Goal: Task Accomplishment & Management: Complete application form

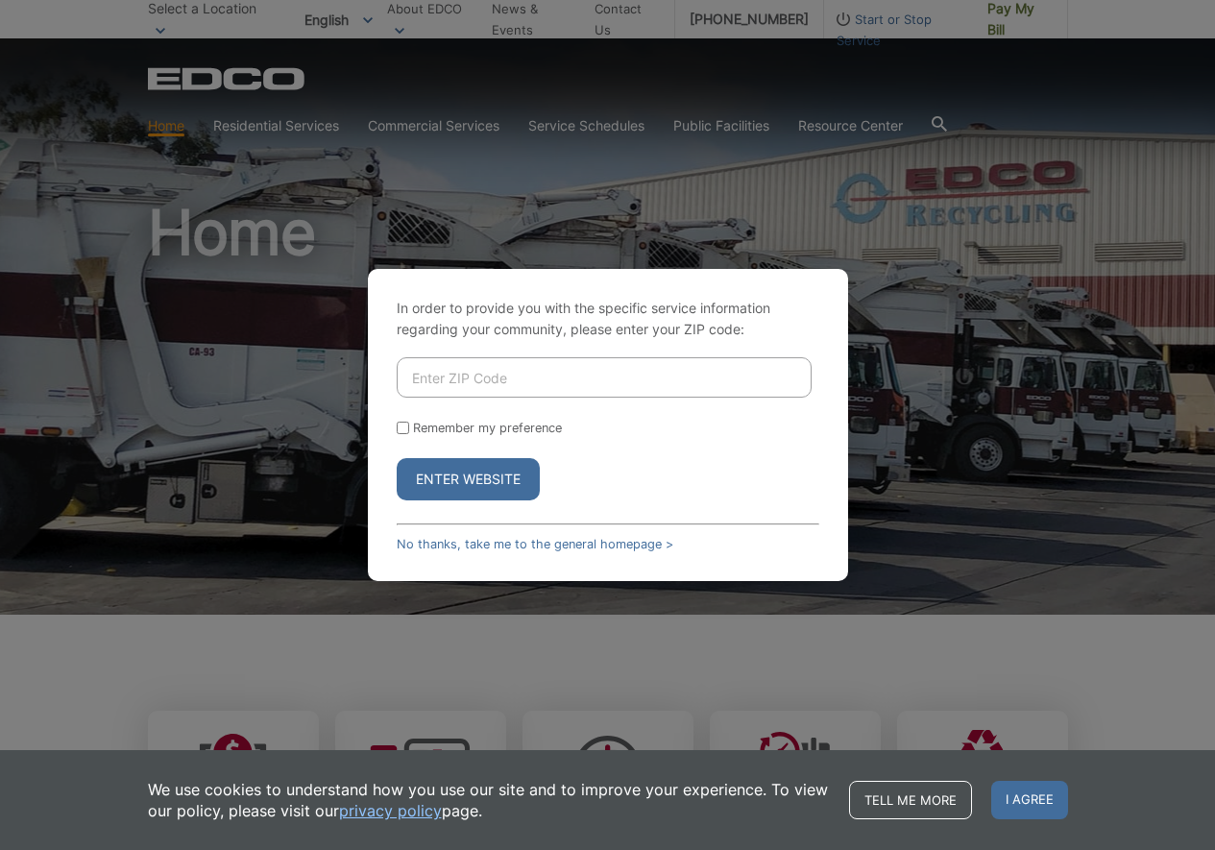
click at [524, 371] on input "Enter ZIP Code" at bounding box center [604, 377] width 415 height 40
paste input "92081"
type input "92081"
click at [716, 459] on div "Enter Website" at bounding box center [608, 479] width 423 height 42
click at [400, 425] on input "Remember my preference" at bounding box center [403, 428] width 12 height 12
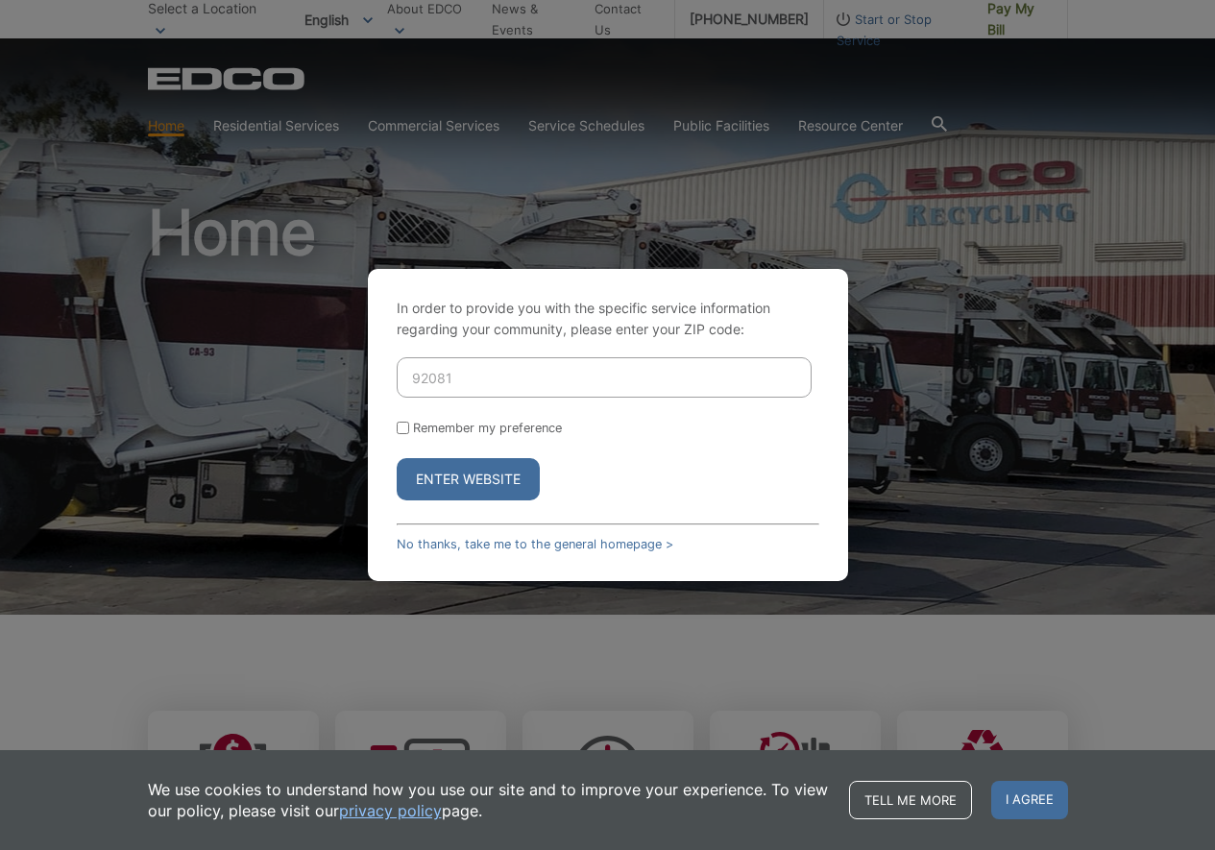
checkbox input "true"
click at [452, 485] on button "Enter Website" at bounding box center [468, 479] width 143 height 42
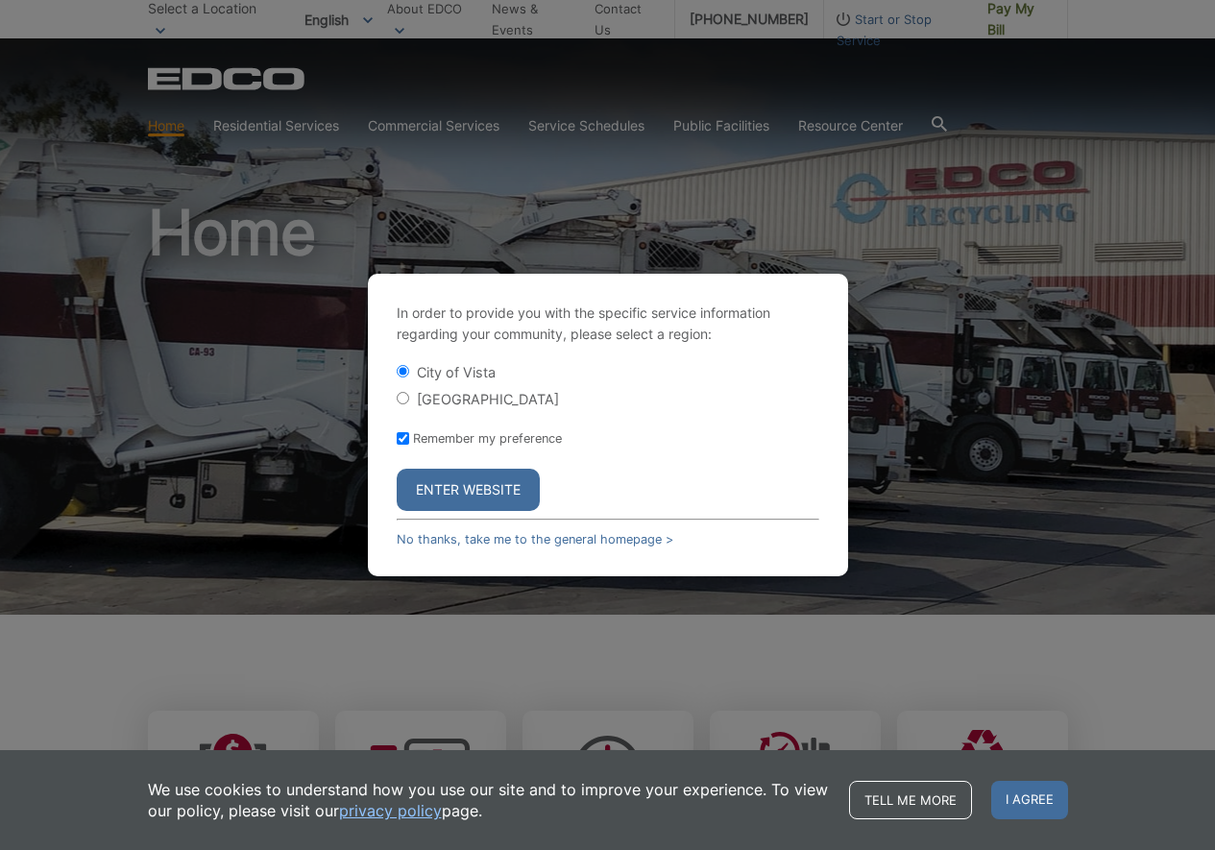
click at [474, 486] on button "Enter Website" at bounding box center [468, 490] width 143 height 42
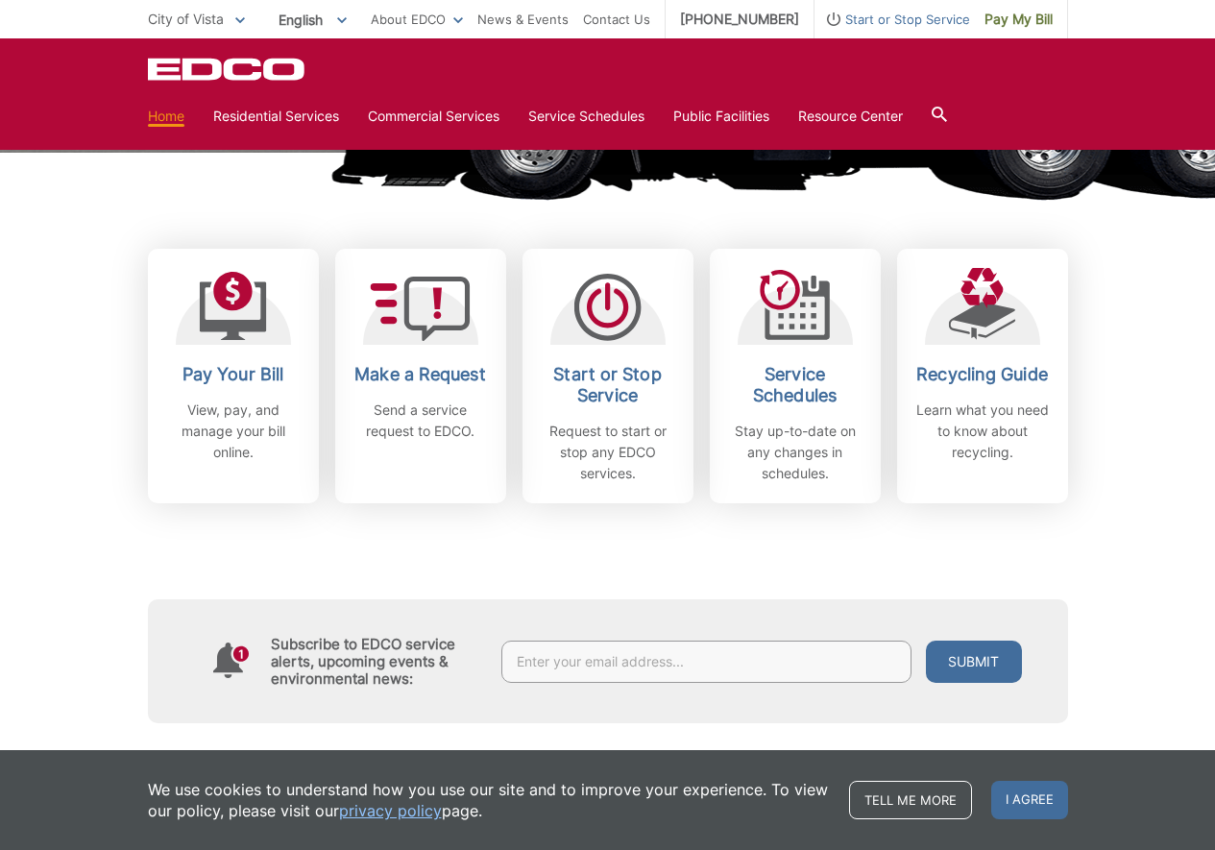
scroll to position [463, 0]
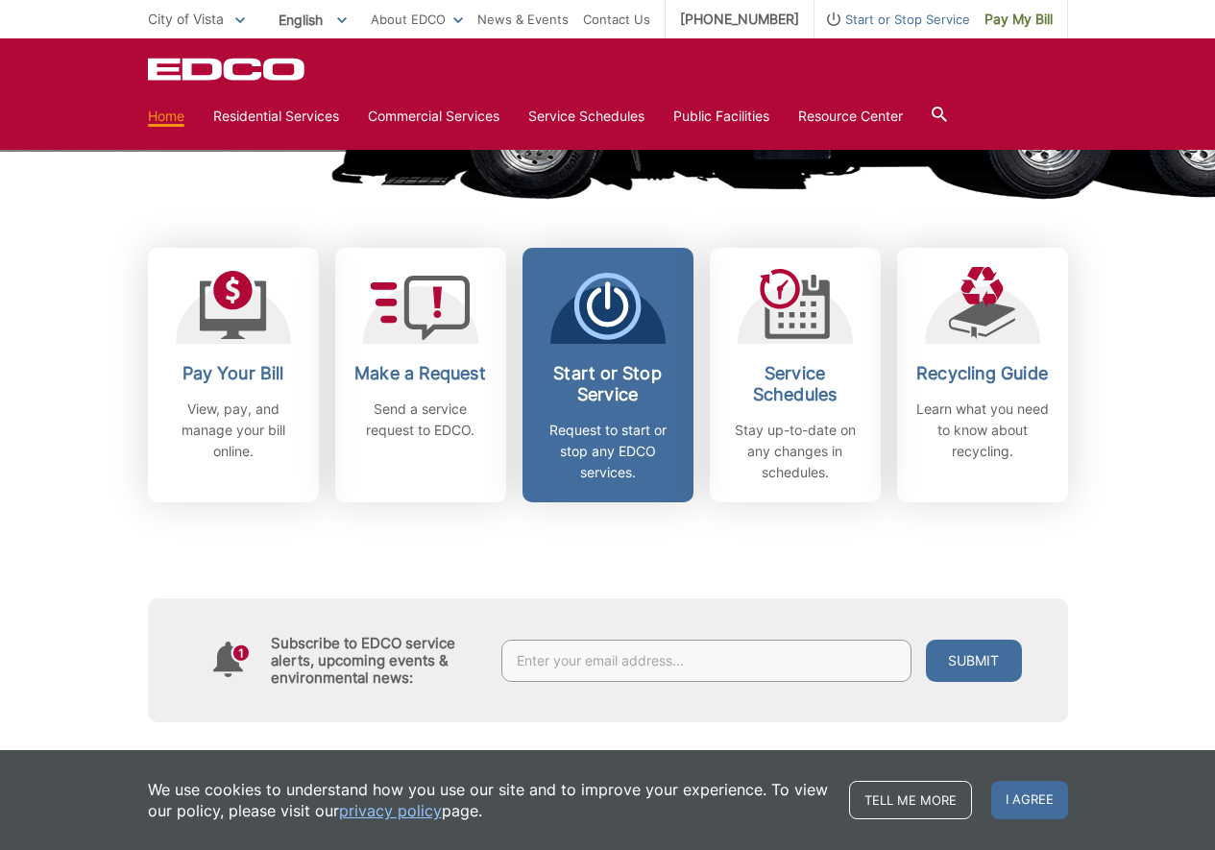
click at [597, 369] on h2 "Start or Stop Service" at bounding box center [608, 384] width 142 height 42
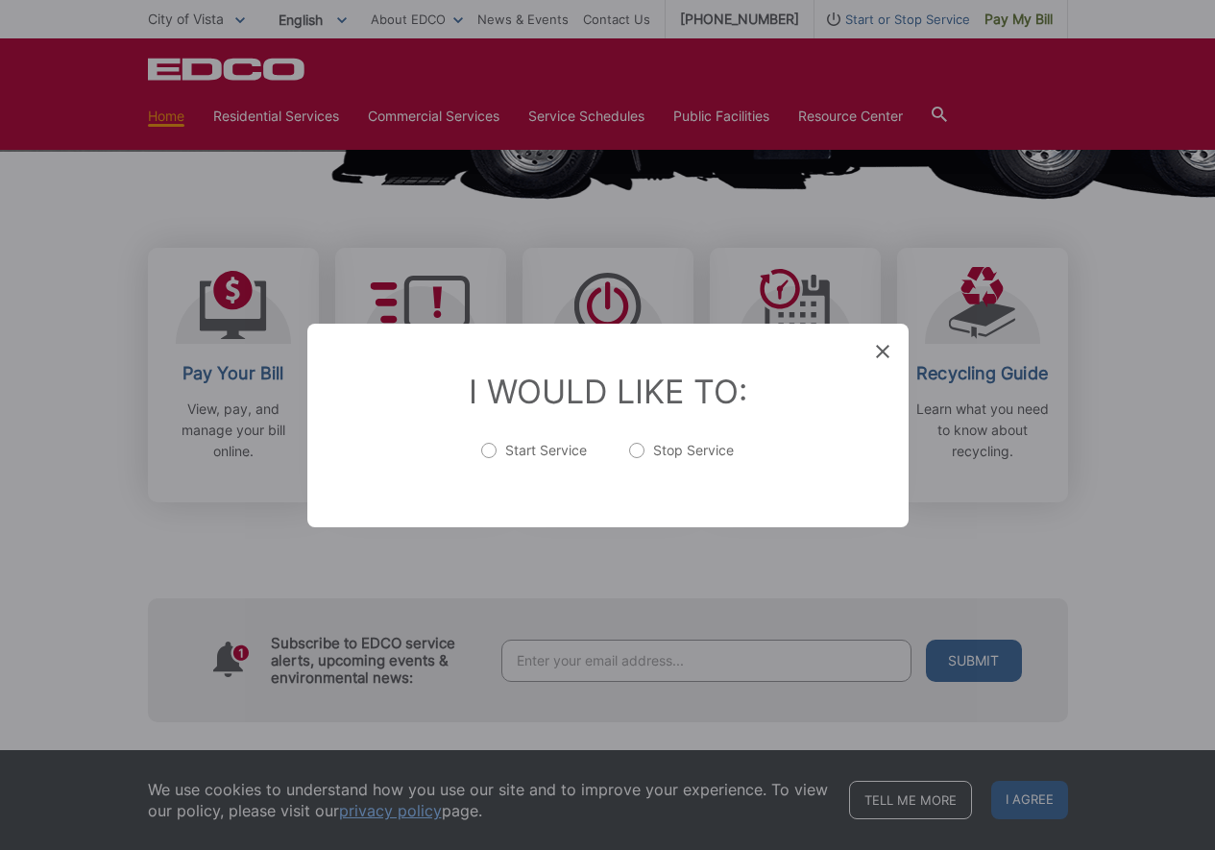
click at [489, 448] on label "Start Service" at bounding box center [534, 460] width 106 height 38
radio input "true"
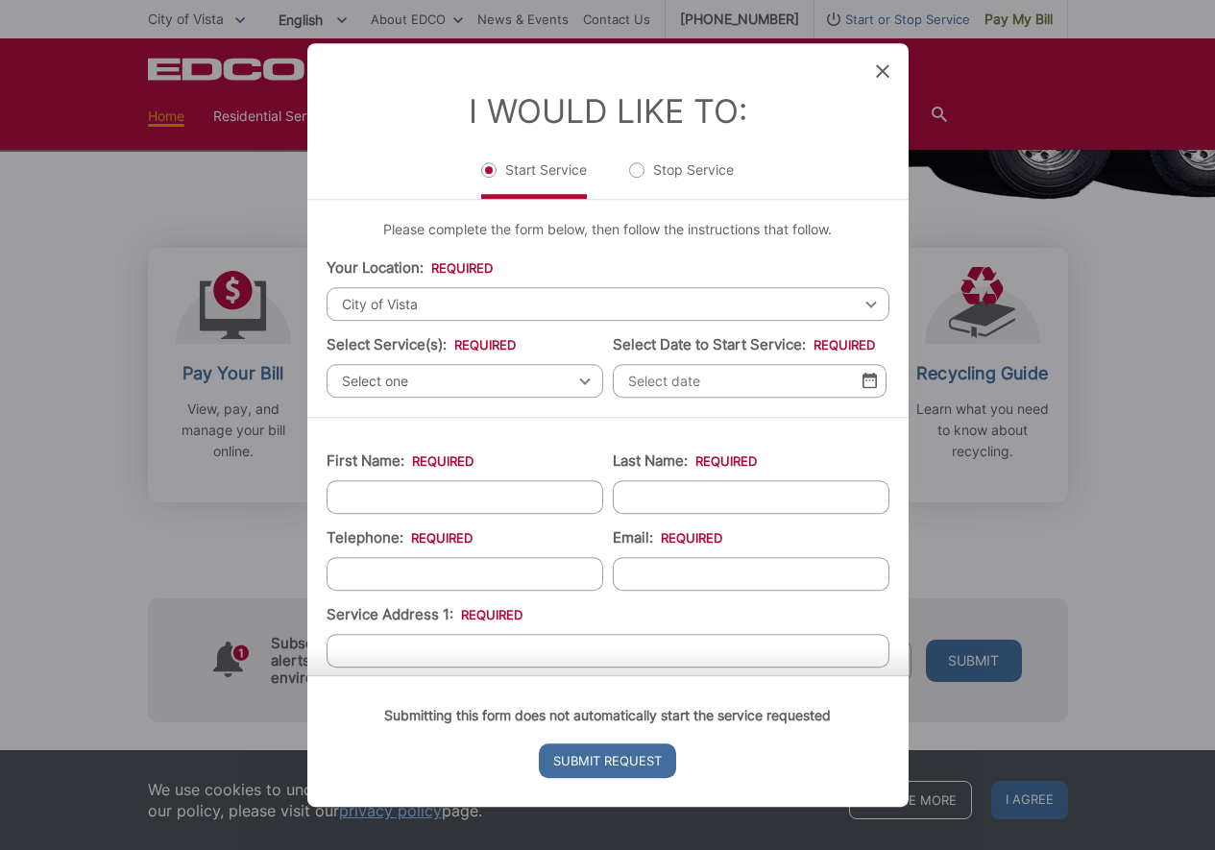
click at [507, 381] on span "Select one" at bounding box center [465, 381] width 277 height 34
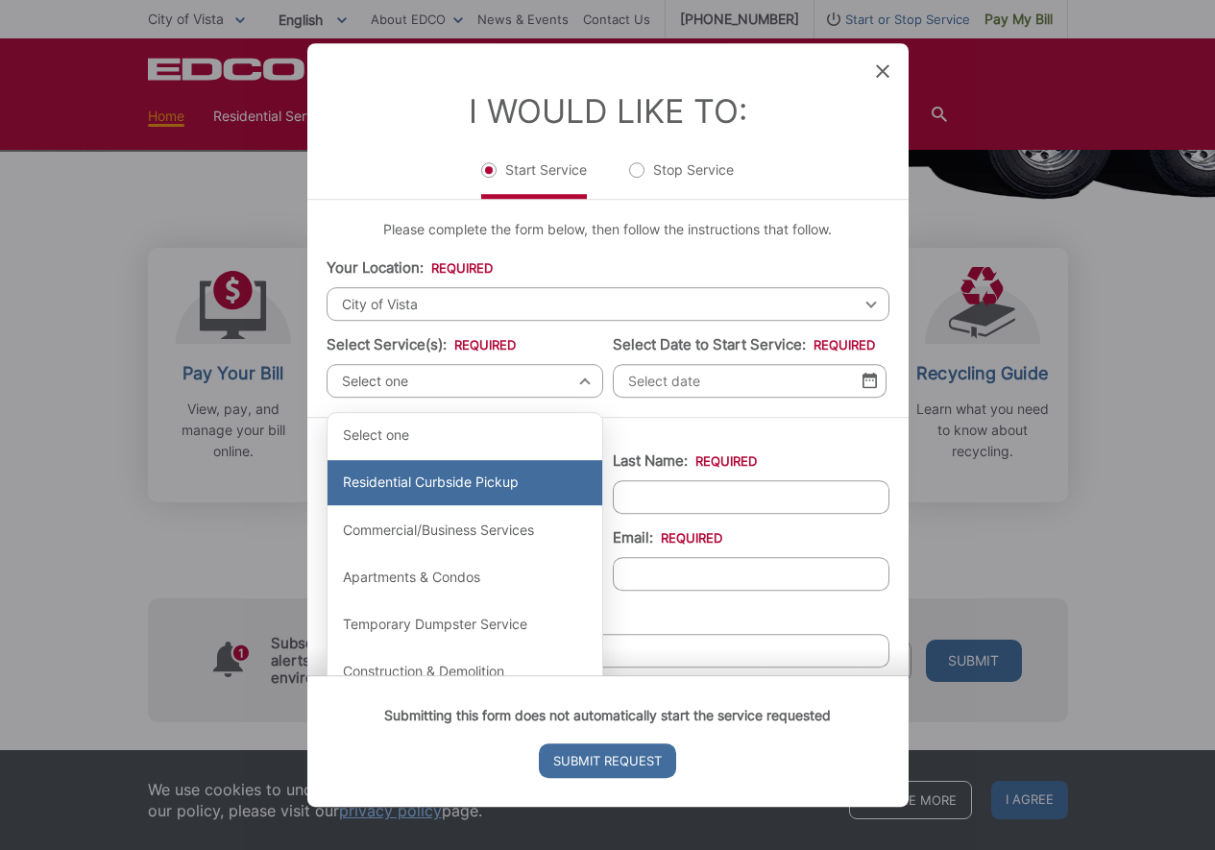
click at [438, 487] on div "Residential Curbside Pickup" at bounding box center [464, 483] width 275 height 46
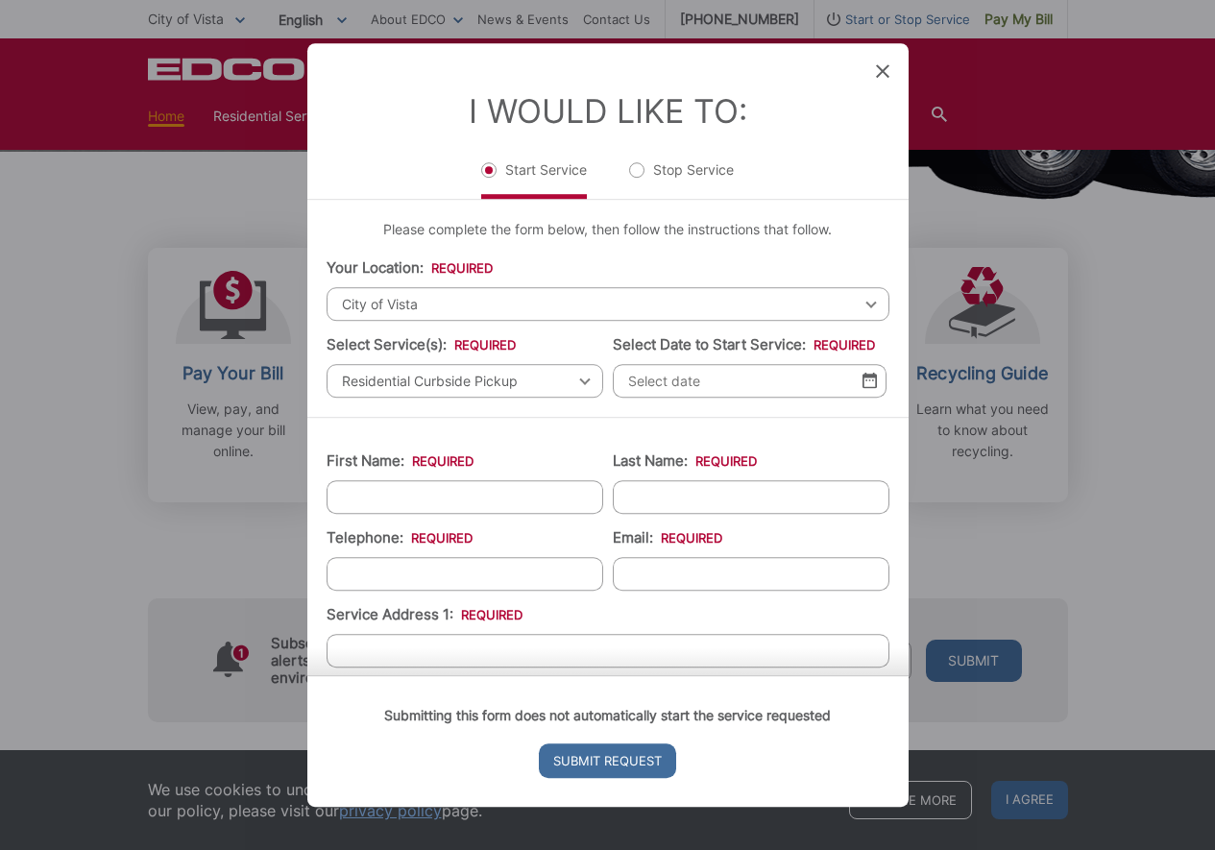
click at [787, 396] on input "Select Date to Start Service: *" at bounding box center [750, 381] width 274 height 34
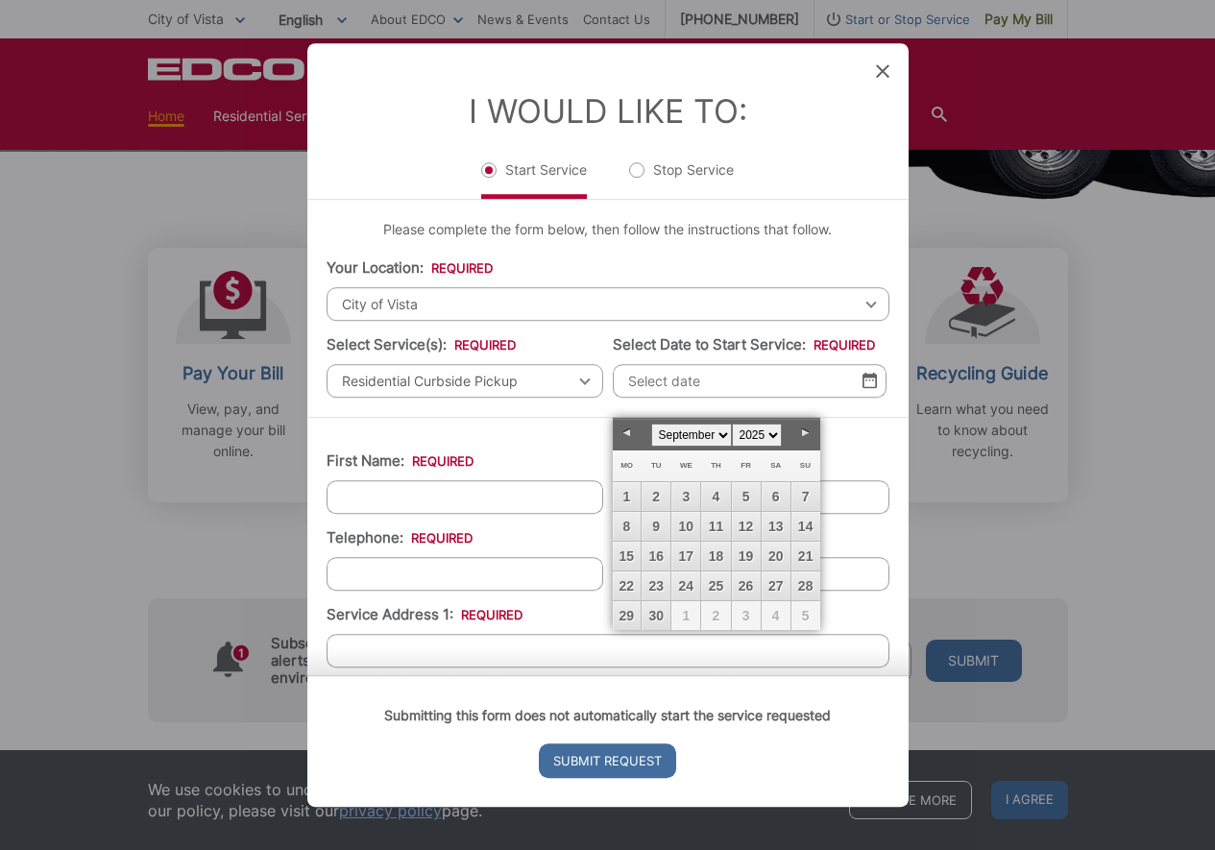
click at [806, 433] on link "Next" at bounding box center [805, 433] width 29 height 29
click at [742, 492] on link "3" at bounding box center [746, 496] width 29 height 29
type input "[DATE]"
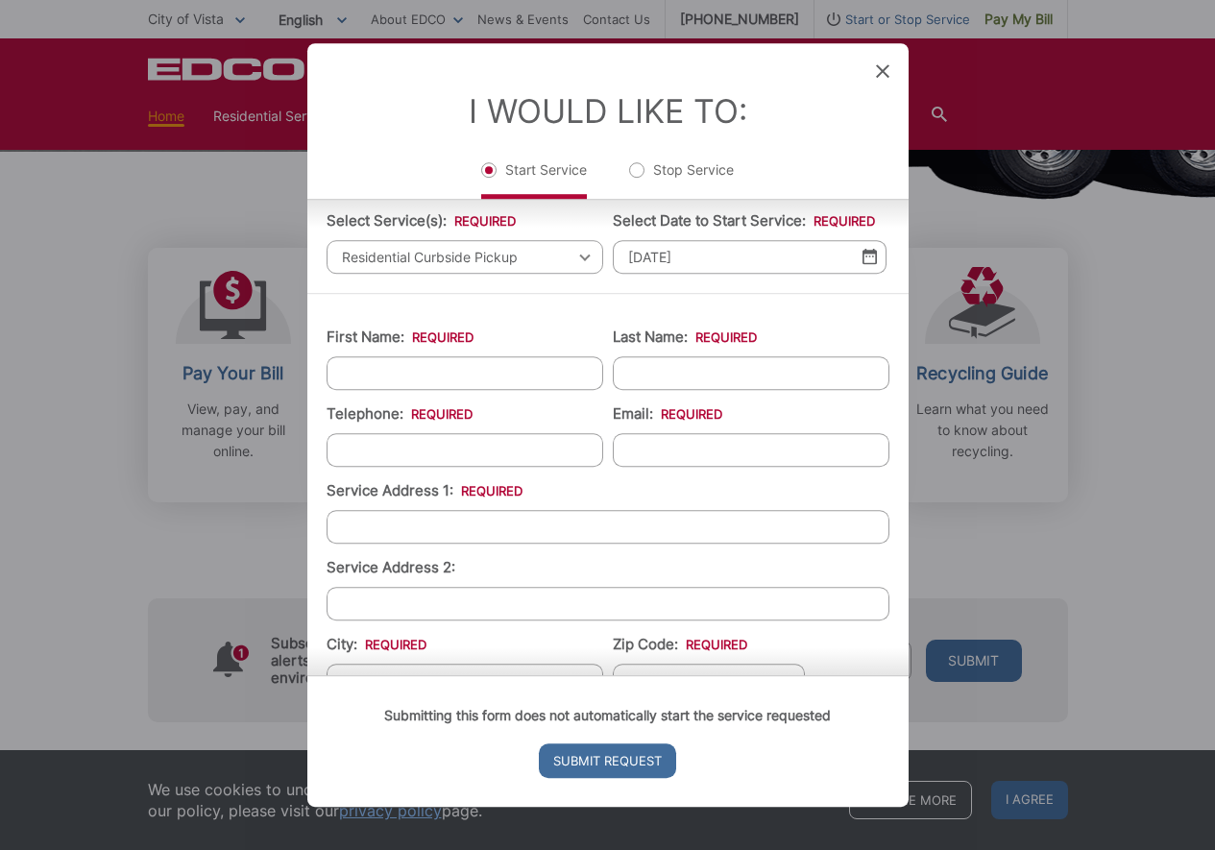
scroll to position [126, 0]
type input "[PERSON_NAME]"
click at [835, 424] on li "Email: *" at bounding box center [751, 432] width 277 height 63
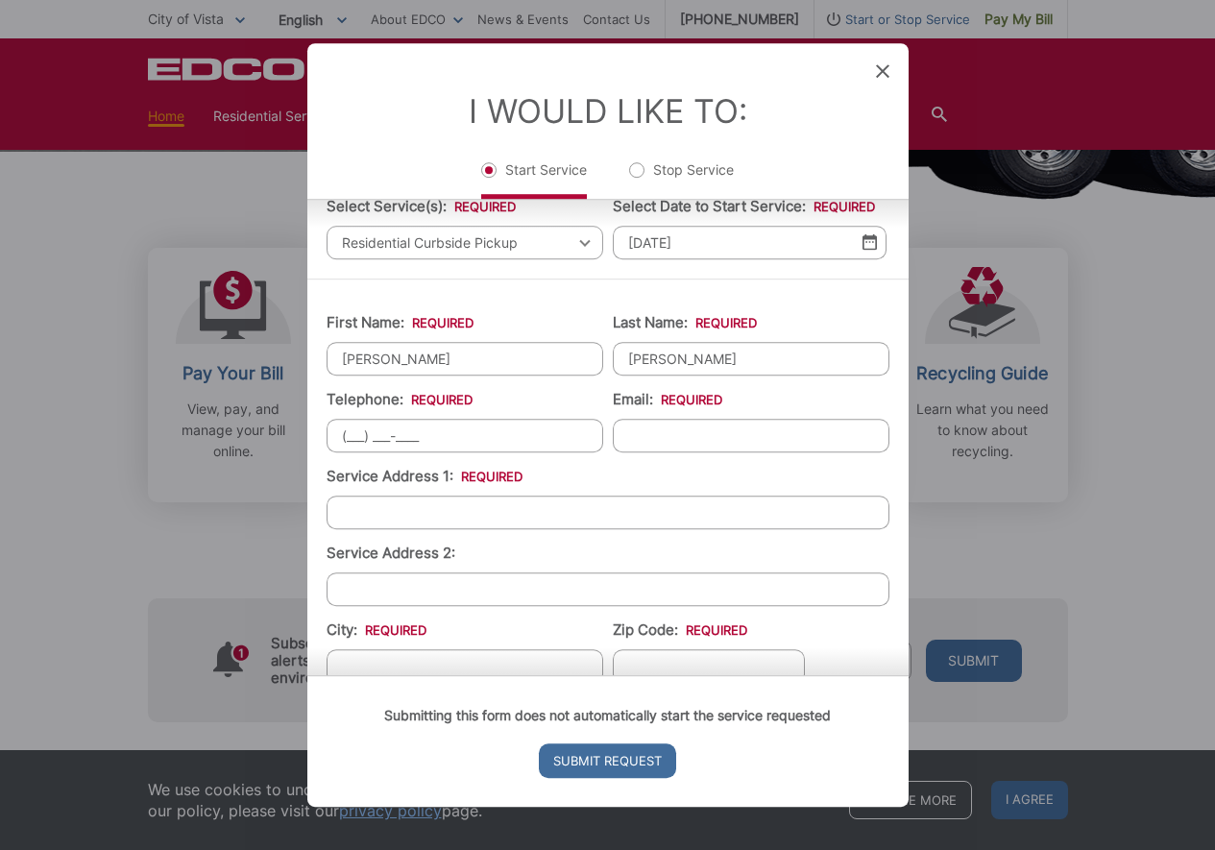
click at [356, 450] on input "(___) ___-____" at bounding box center [465, 436] width 277 height 34
type input "[PHONE_NUMBER]"
type input "[EMAIL_ADDRESS][DOMAIN_NAME]"
paste input "[STREET_ADDRESS]"
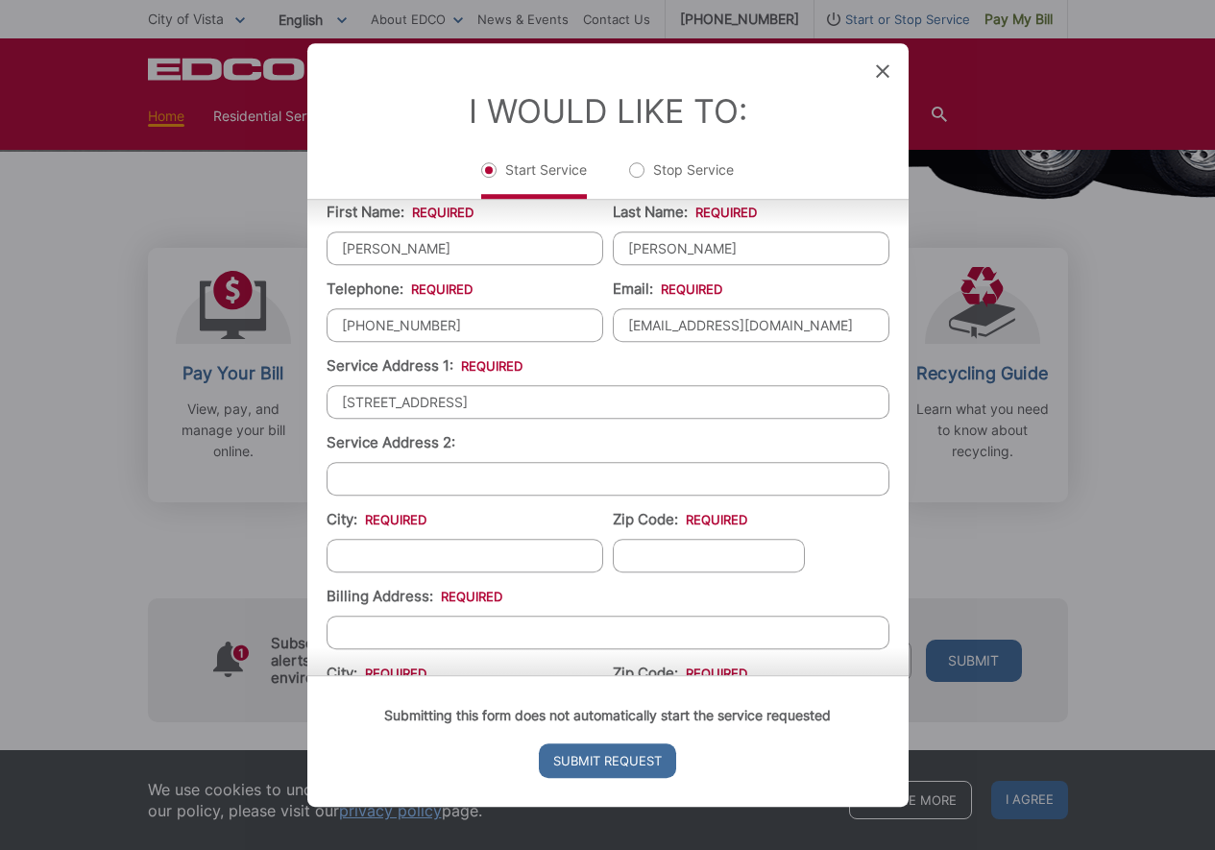
scroll to position [292, 0]
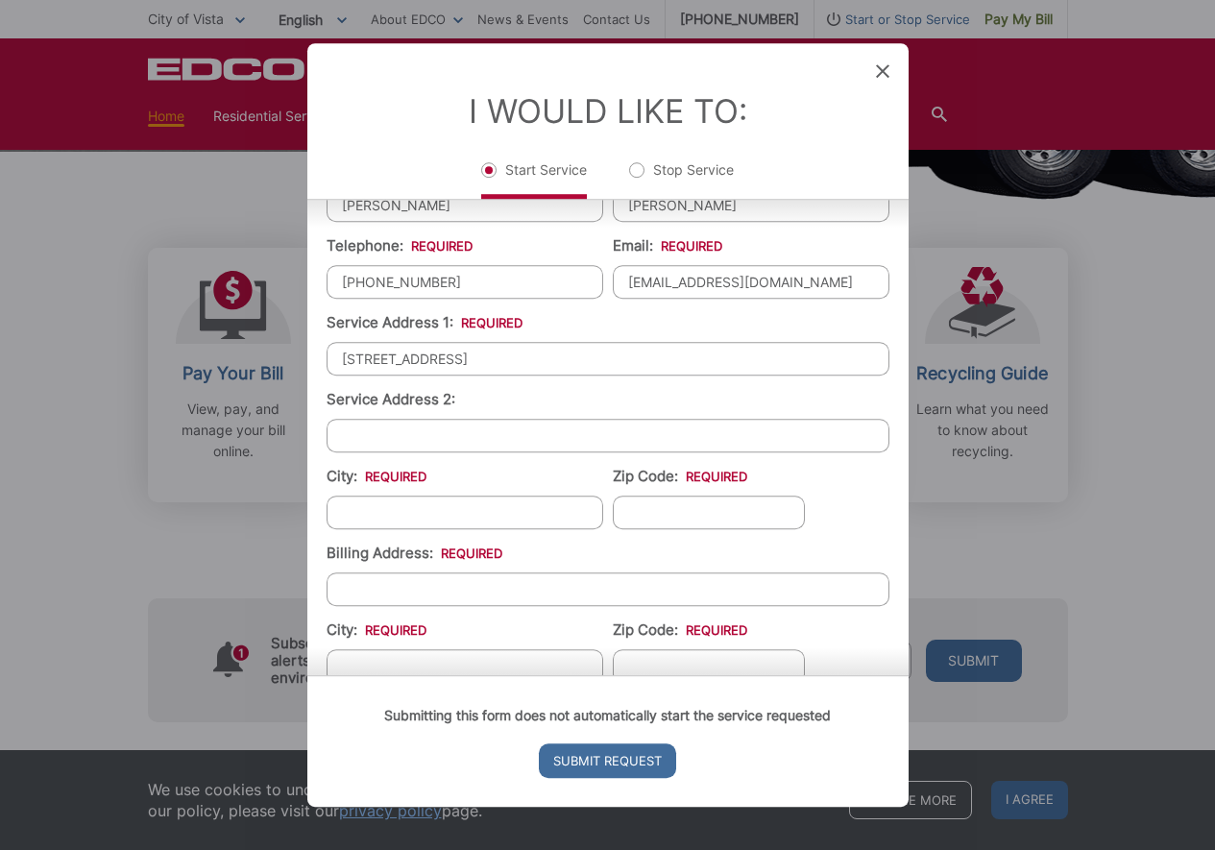
drag, startPoint x: 514, startPoint y: 374, endPoint x: 651, endPoint y: 374, distance: 137.3
click at [651, 374] on input "[STREET_ADDRESS]" at bounding box center [608, 359] width 563 height 34
type input "1204 Stonemark Place #2,"
paste input "Vista Ca 92081"
drag, startPoint x: 445, startPoint y: 527, endPoint x: 376, endPoint y: 528, distance: 68.2
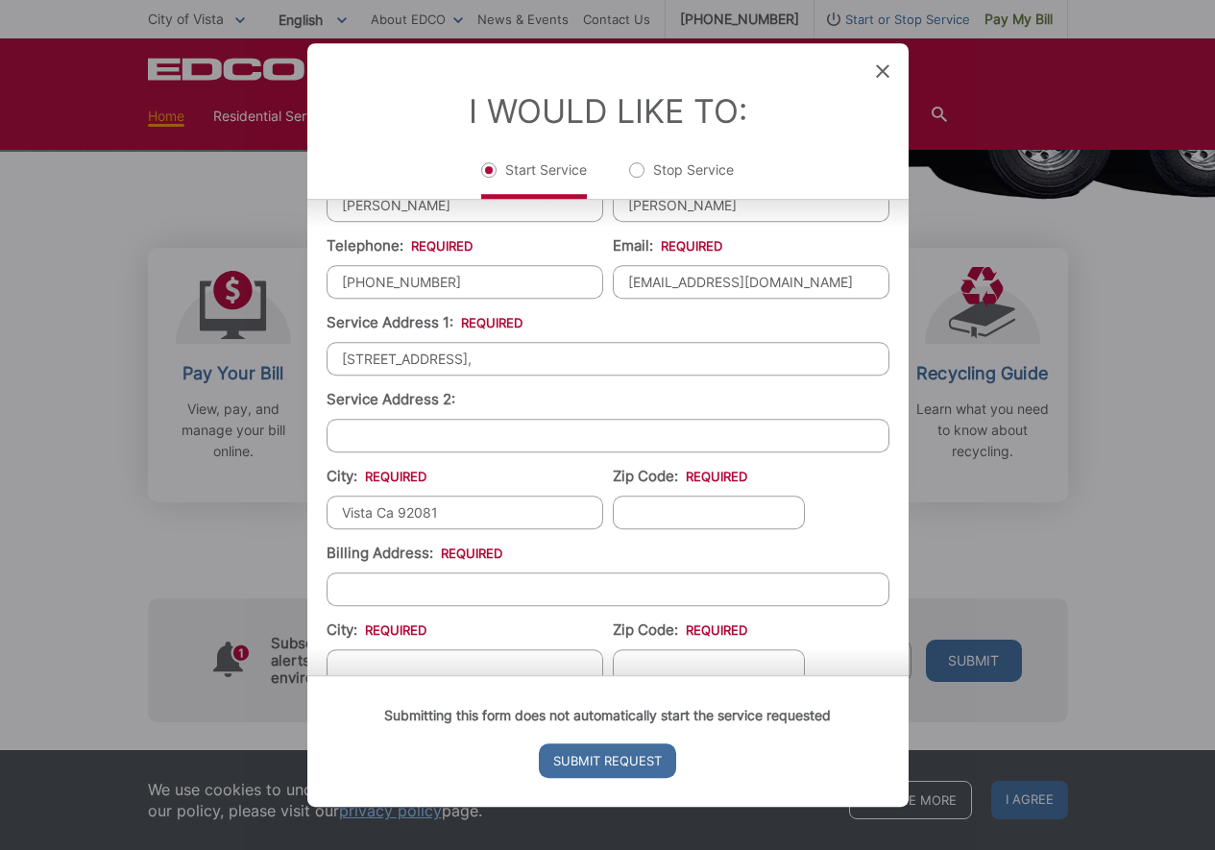
click at [376, 528] on input "Vista Ca 92081" at bounding box center [465, 513] width 277 height 34
type input "Vista"
paste input "Ca 92081"
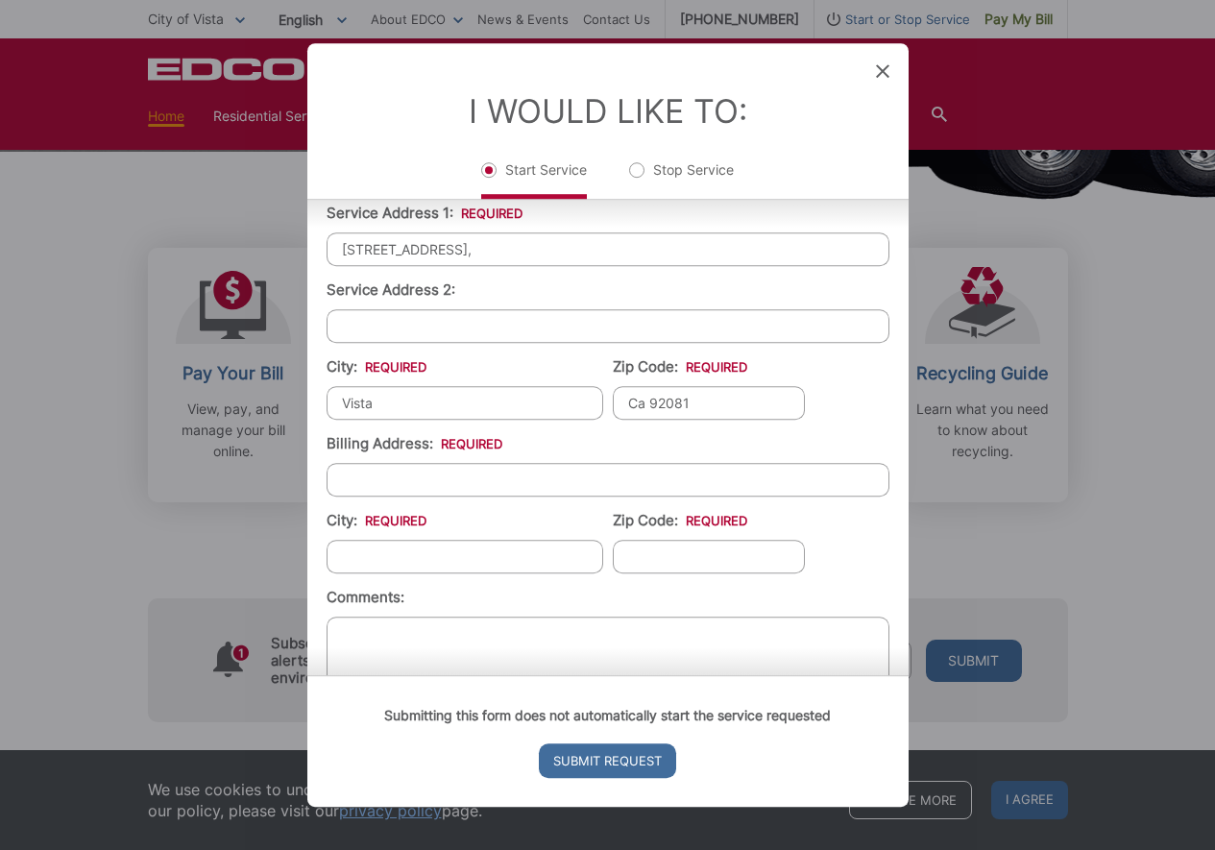
scroll to position [407, 0]
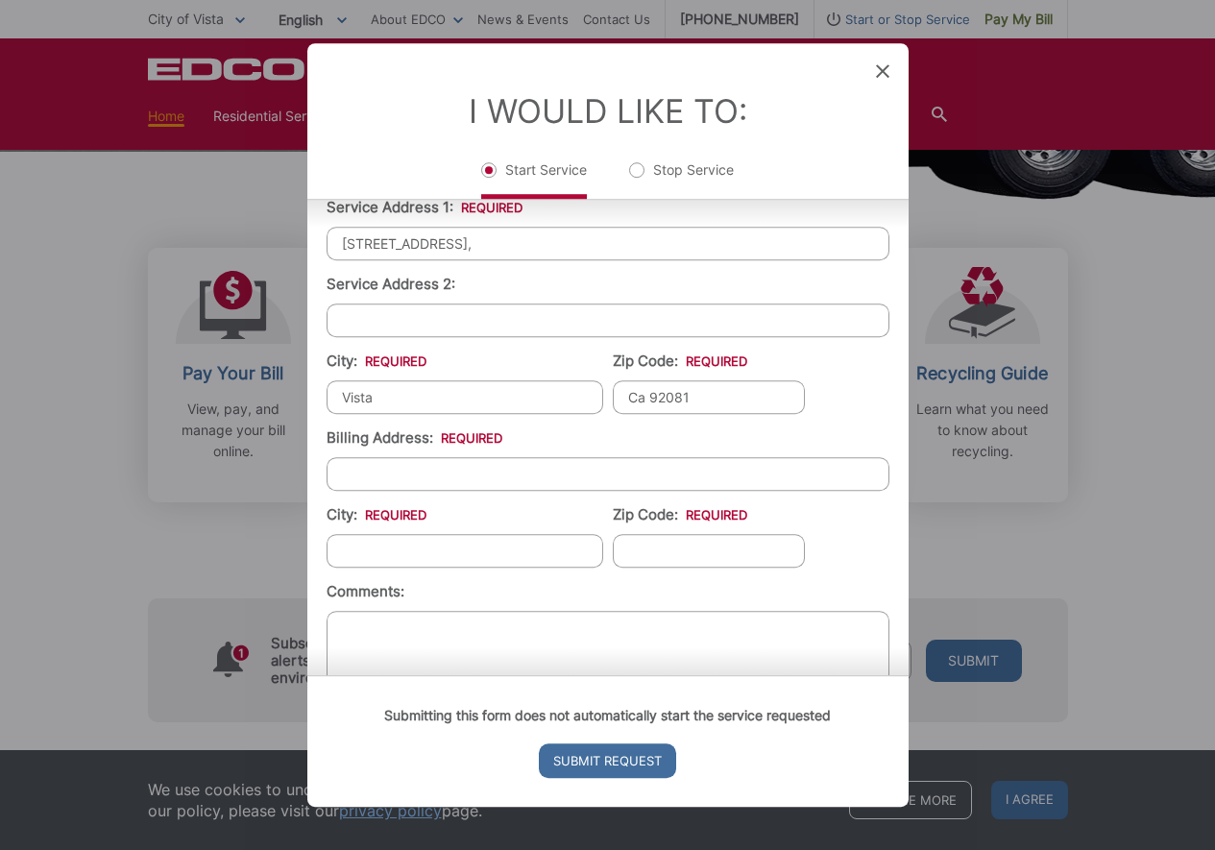
type input "Ca 92081"
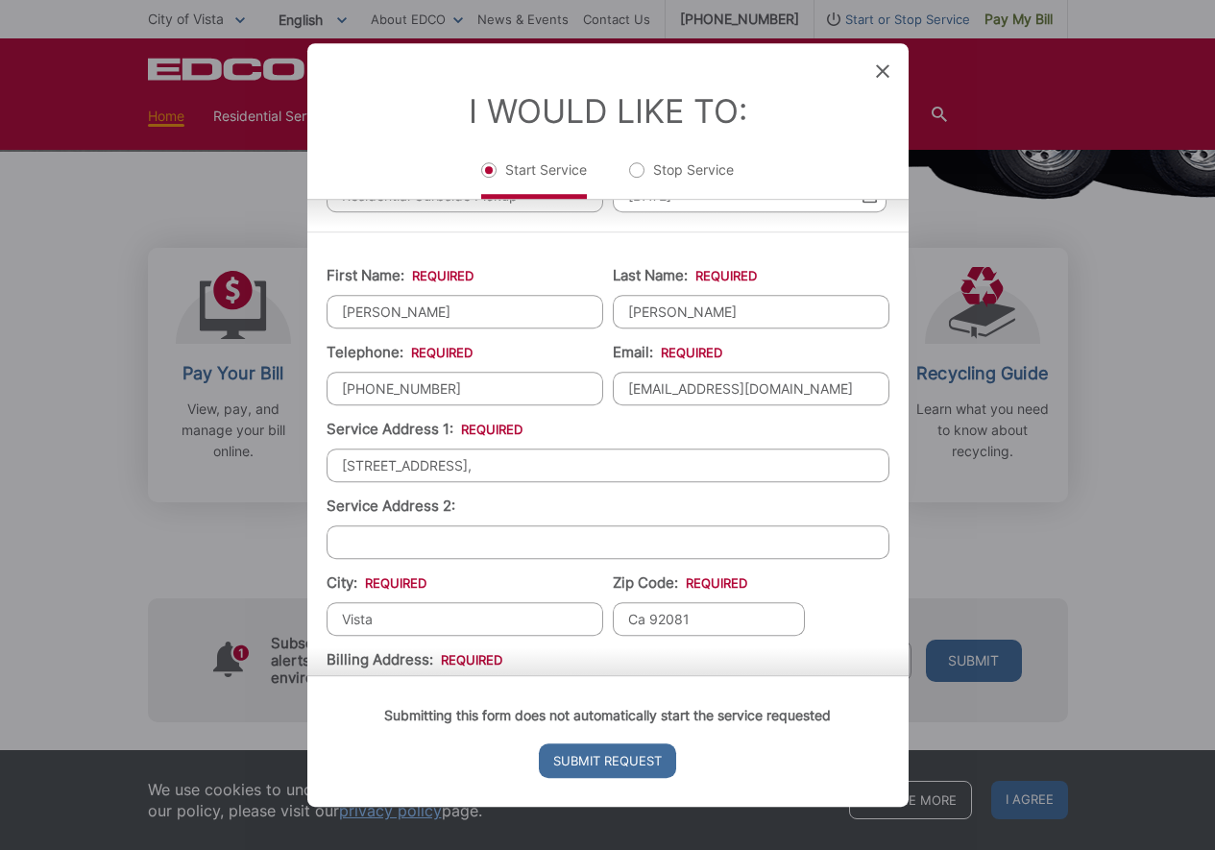
scroll to position [182, 0]
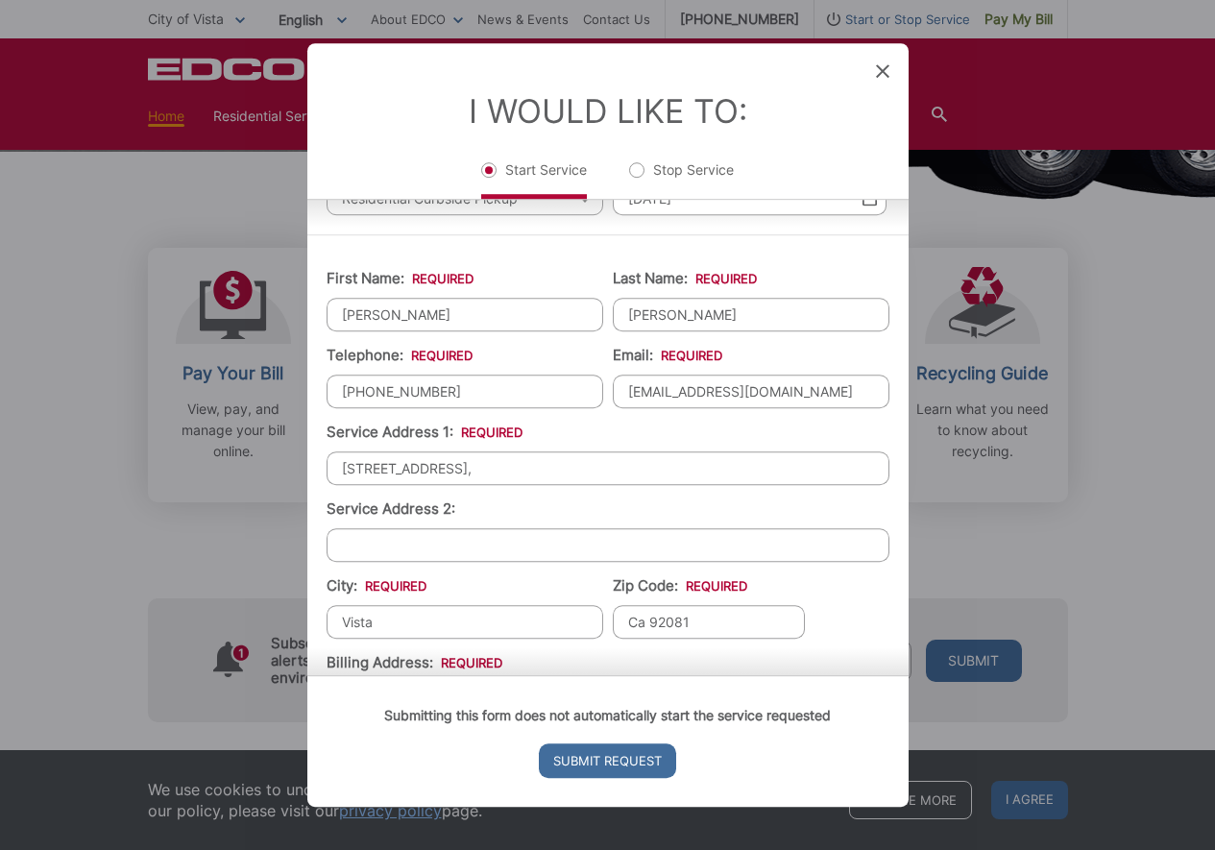
click at [515, 482] on input "1204 Stonemark Place #2," at bounding box center [608, 468] width 563 height 34
type input "[STREET_ADDRESS]"
drag, startPoint x: 507, startPoint y: 482, endPoint x: 294, endPoint y: 482, distance: 213.2
click at [294, 482] on div "Entry Status None In Progress Completed None None In Progress Completed I Would…" at bounding box center [607, 425] width 1215 height 850
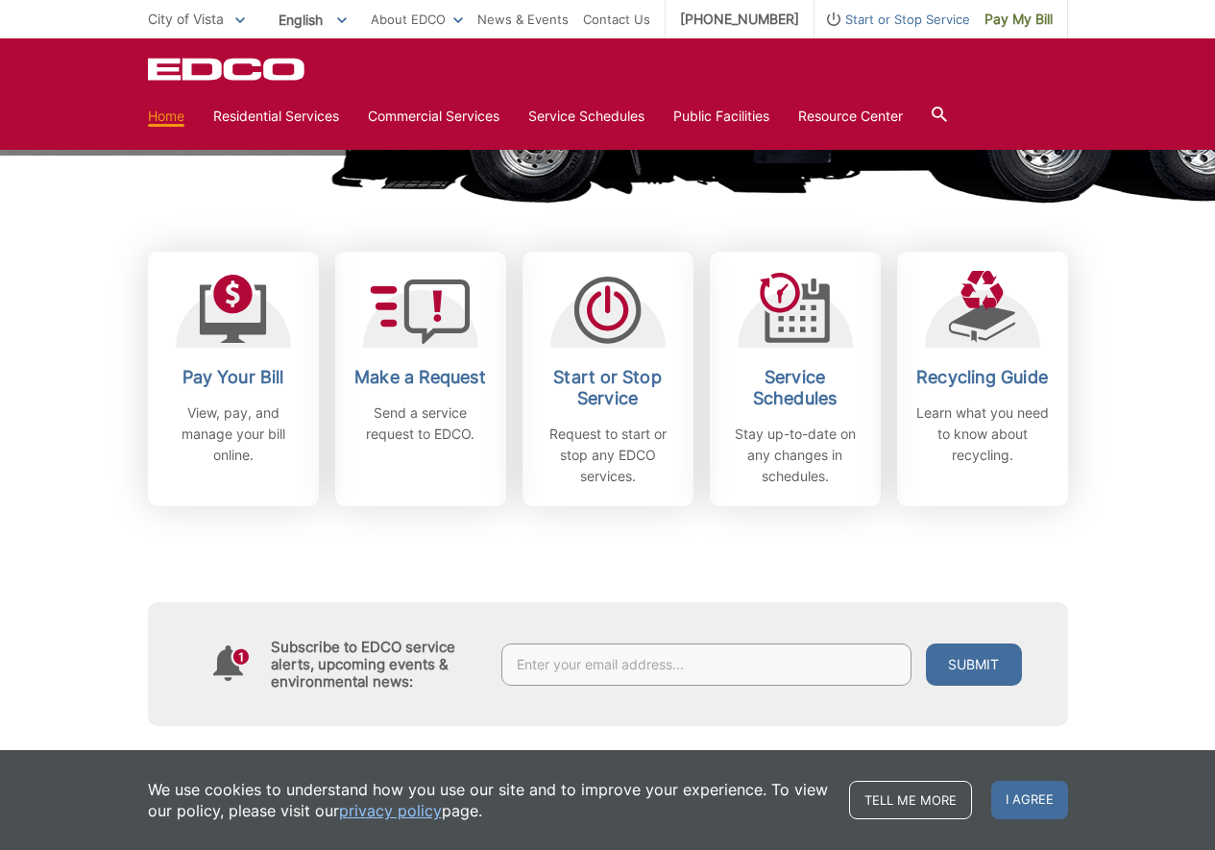
scroll to position [459, 0]
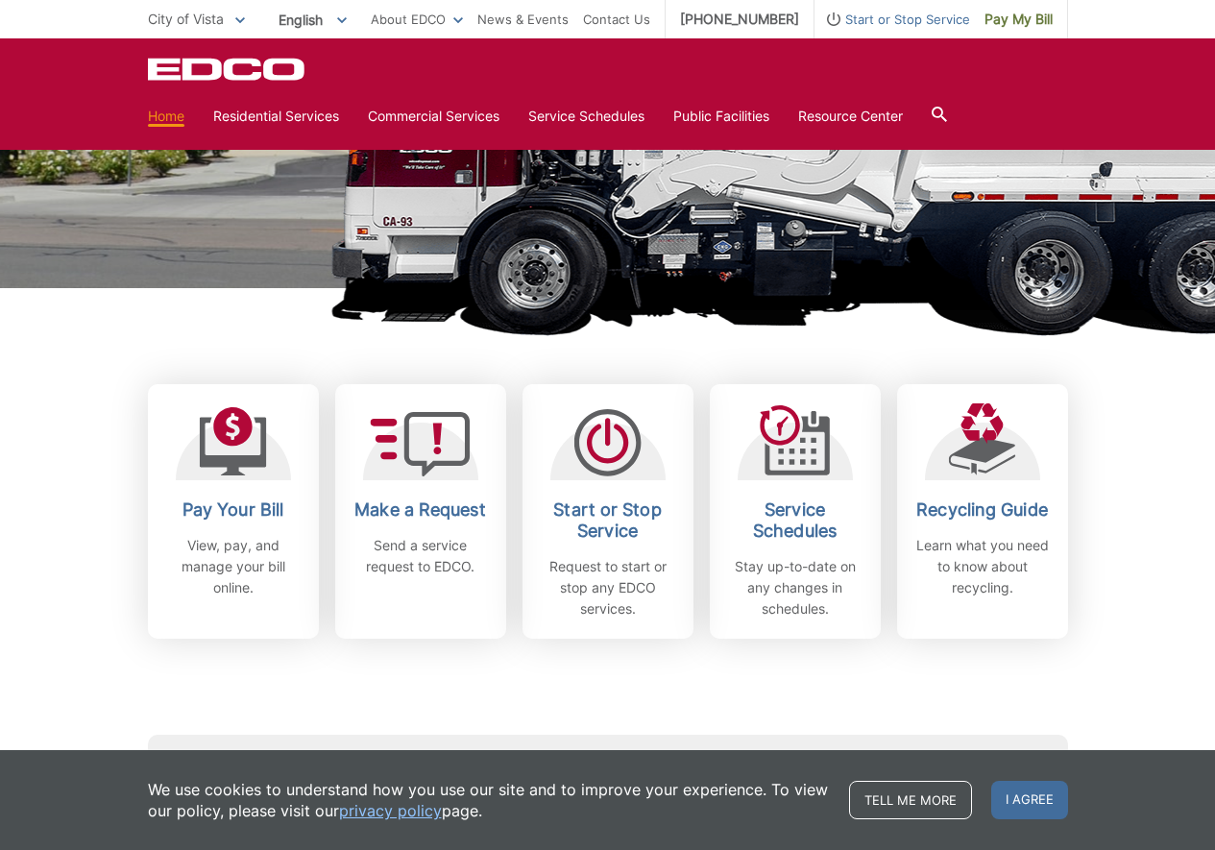
scroll to position [328, 0]
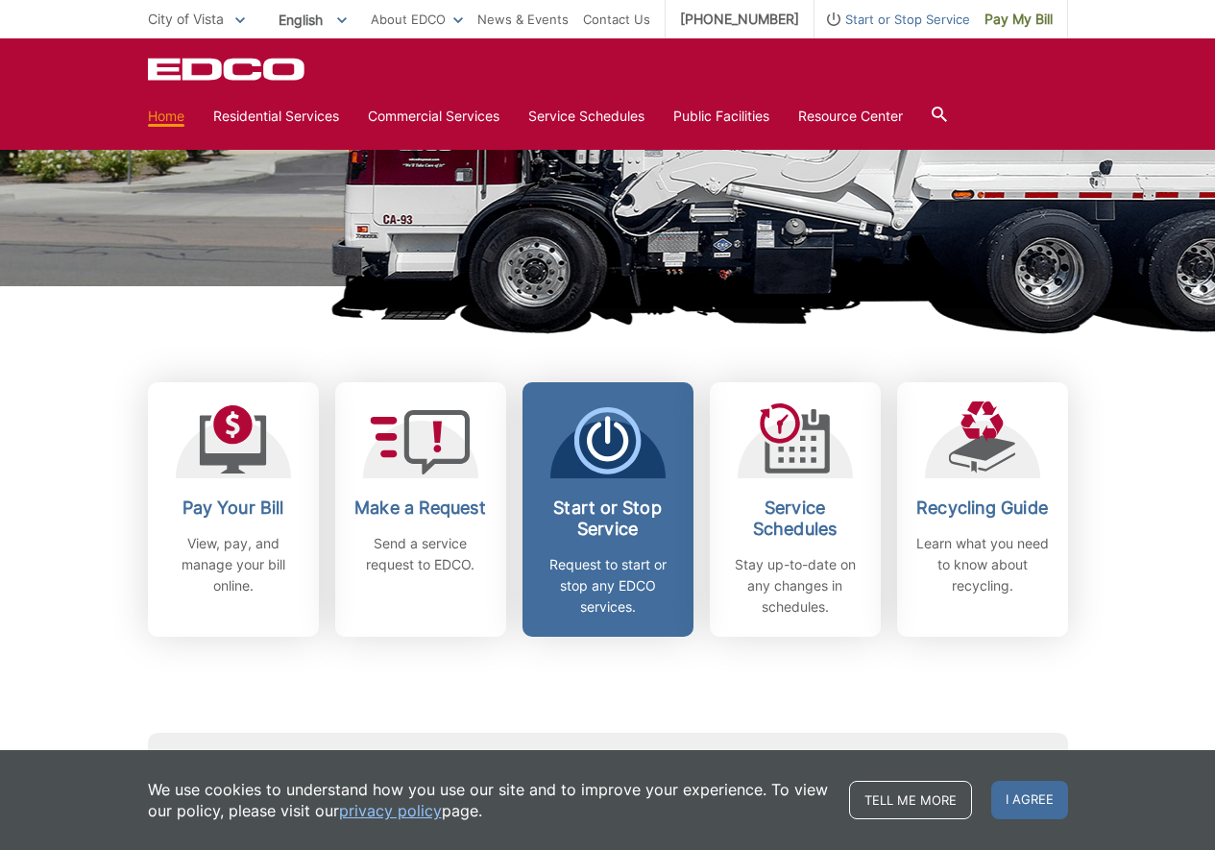
click at [573, 534] on h2 "Start or Stop Service" at bounding box center [608, 518] width 142 height 42
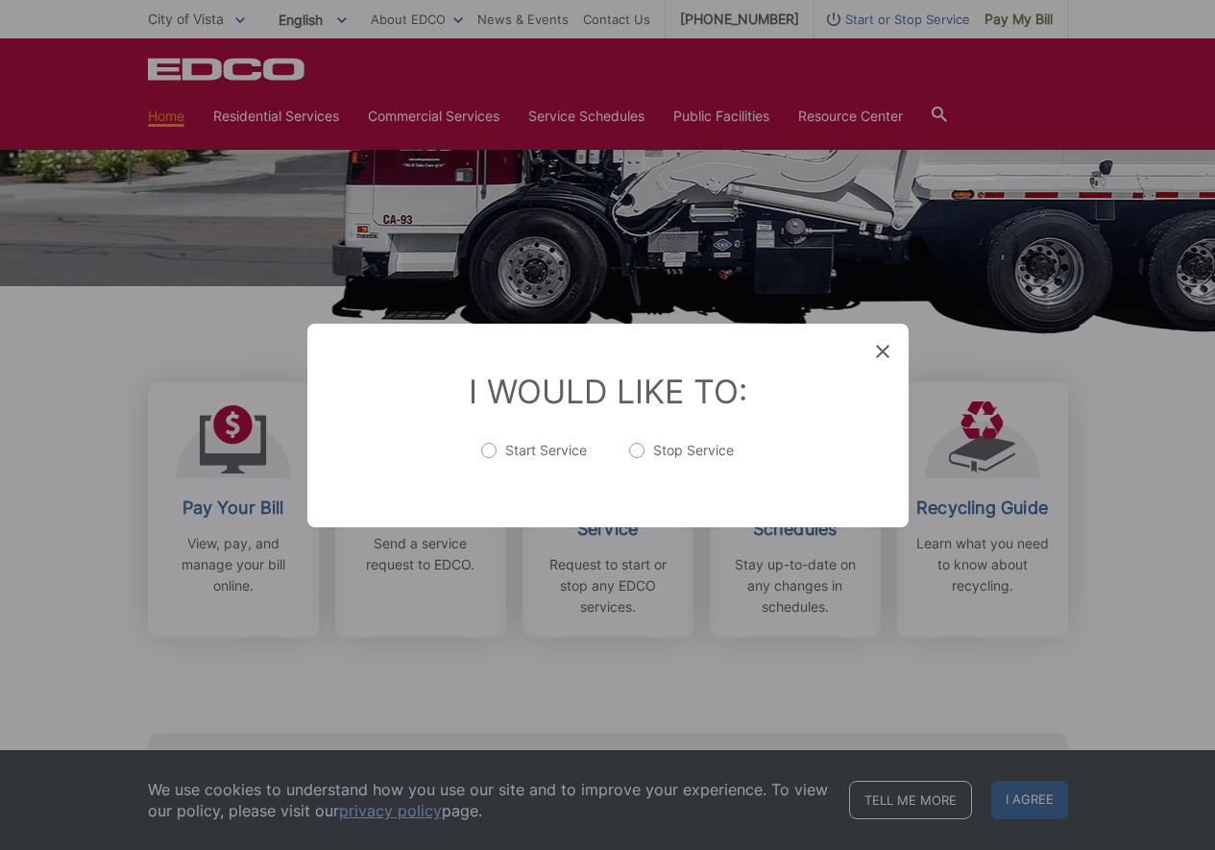
click at [492, 453] on label "Start Service" at bounding box center [534, 460] width 106 height 38
radio input "true"
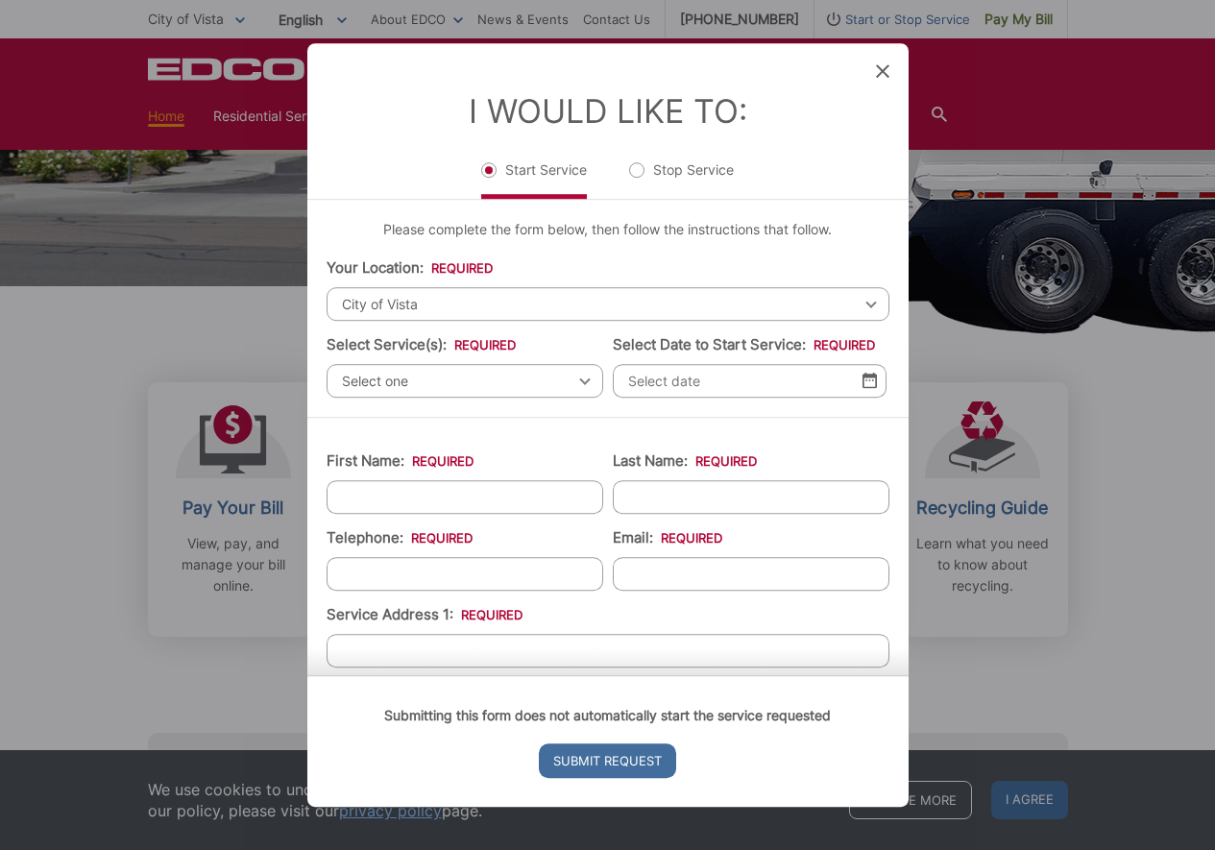
click at [417, 377] on span "Select one" at bounding box center [465, 381] width 277 height 34
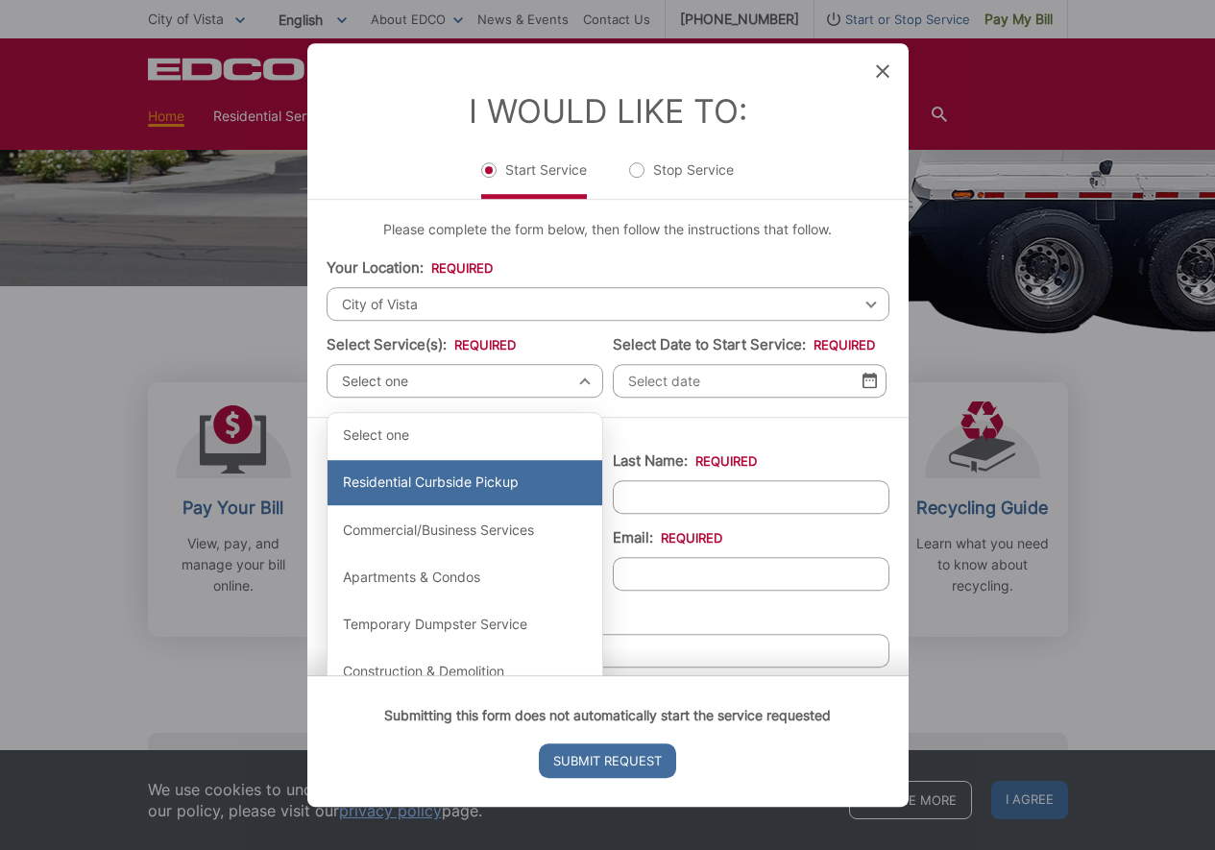
click at [425, 469] on div "Residential Curbside Pickup" at bounding box center [464, 483] width 275 height 46
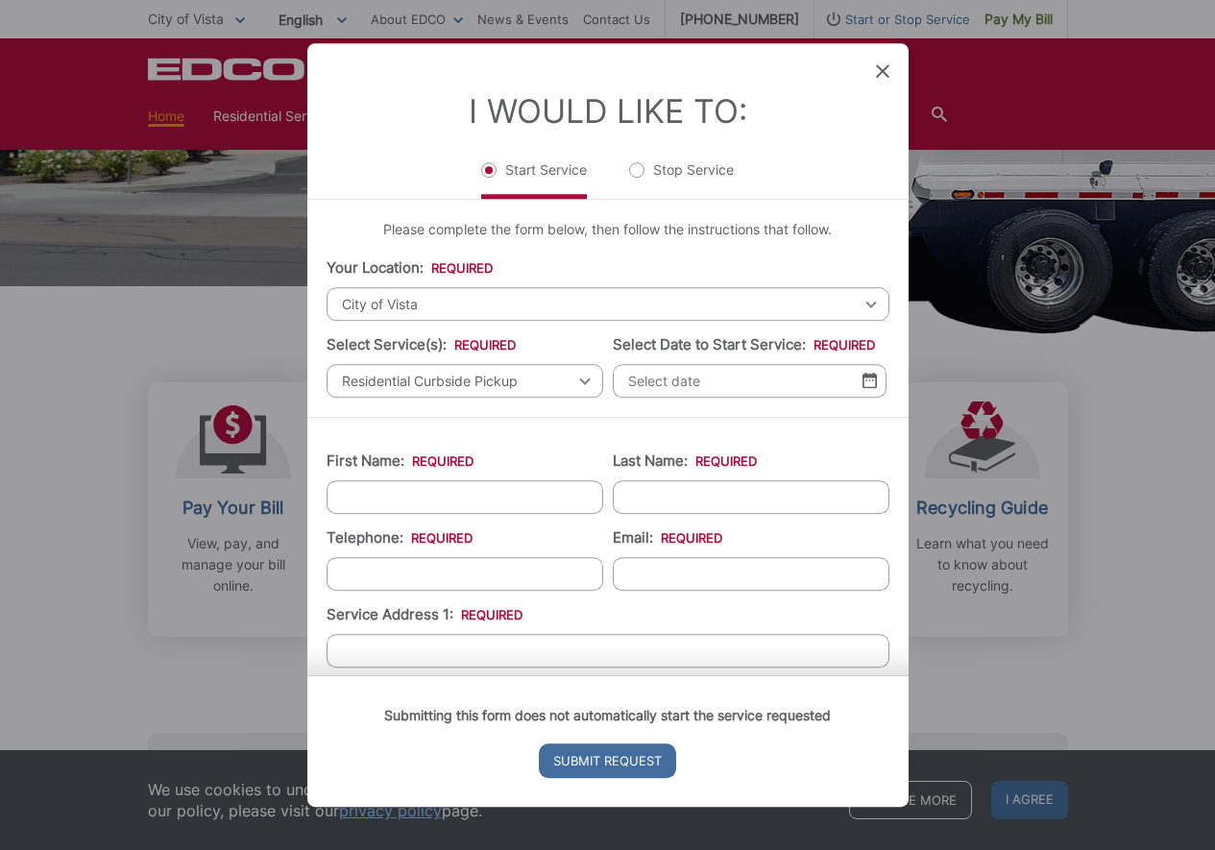
click at [686, 398] on input "Select Date to Start Service: *" at bounding box center [750, 381] width 274 height 34
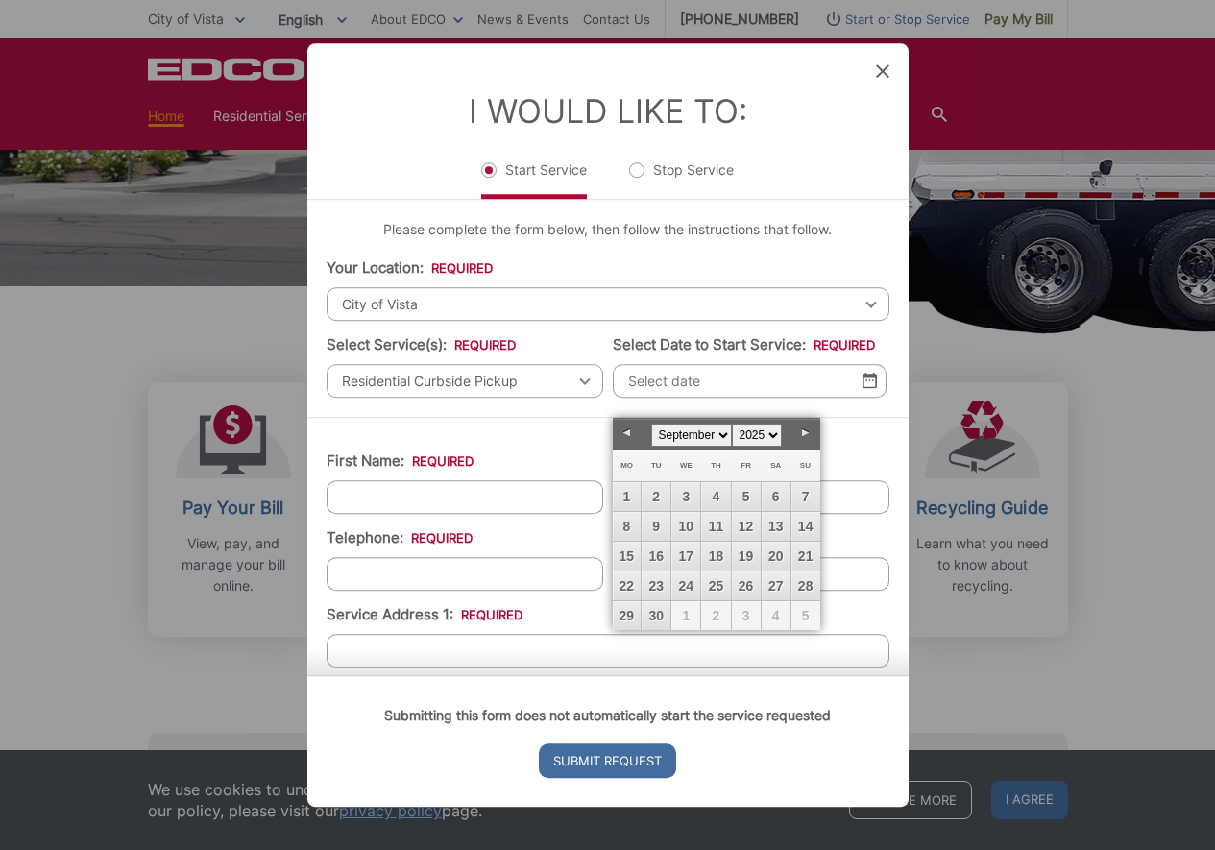
click at [805, 432] on link "Next" at bounding box center [805, 433] width 29 height 29
click at [738, 496] on link "3" at bounding box center [746, 496] width 29 height 29
type input "[DATE]"
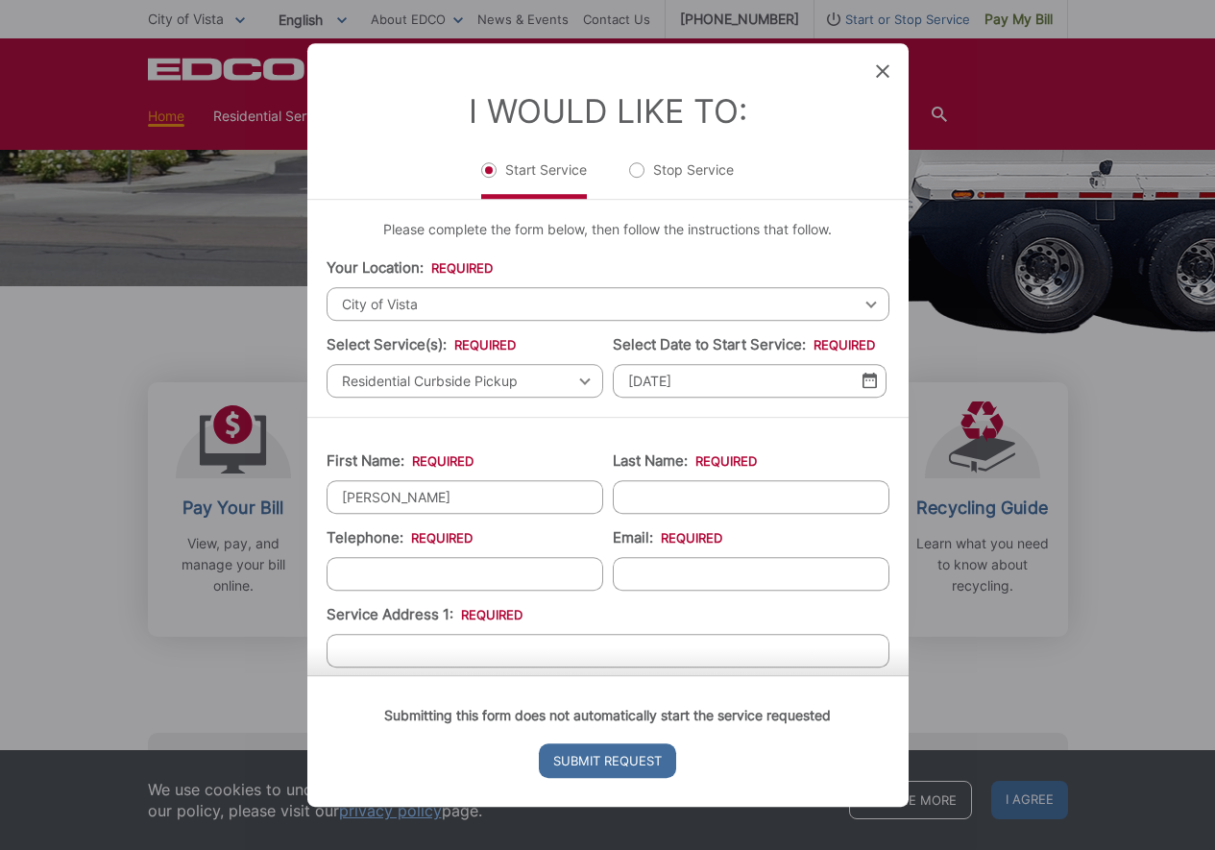
type input "[PERSON_NAME]"
click at [352, 585] on input "(___) ___-____" at bounding box center [465, 574] width 277 height 34
type input "[PHONE_NUMBER]"
type input "[EMAIL_ADDRESS][DOMAIN_NAME]"
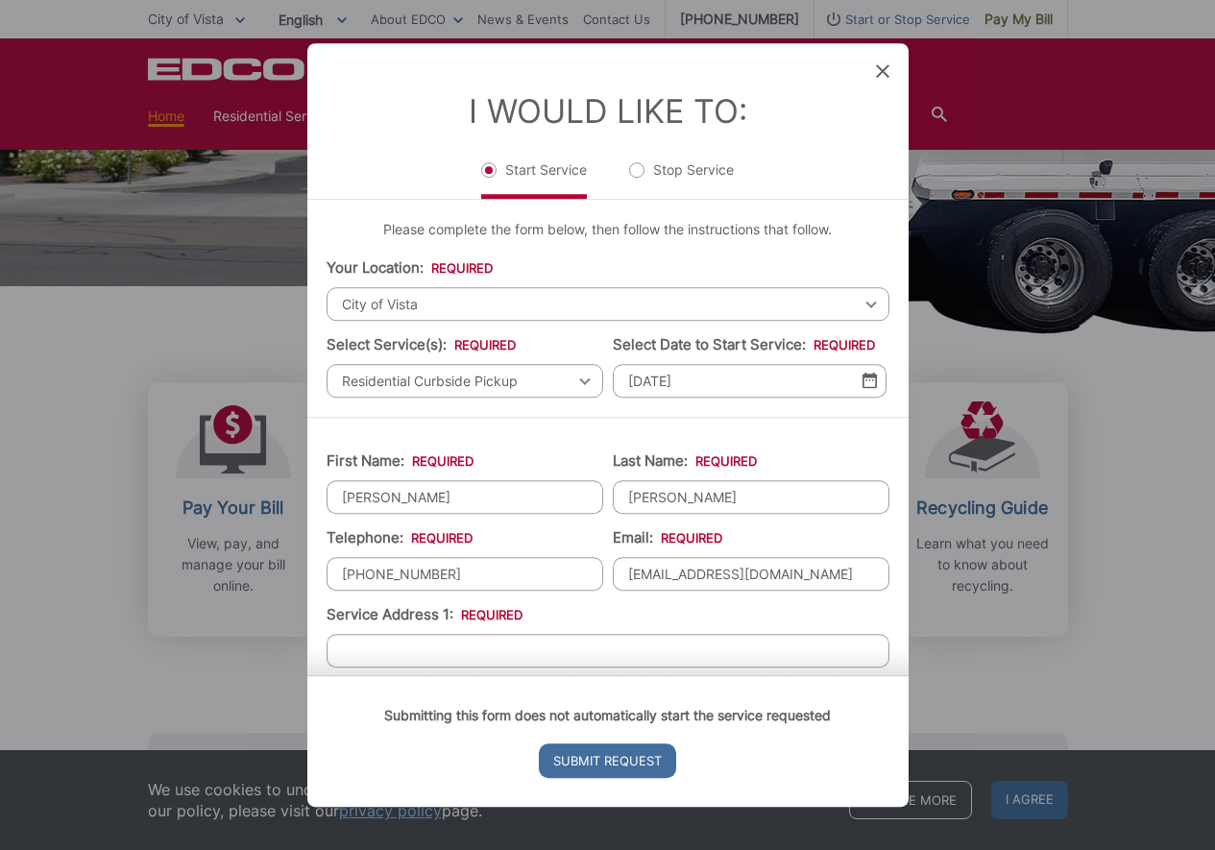
click at [660, 622] on li "Service Address 1: *" at bounding box center [608, 635] width 563 height 63
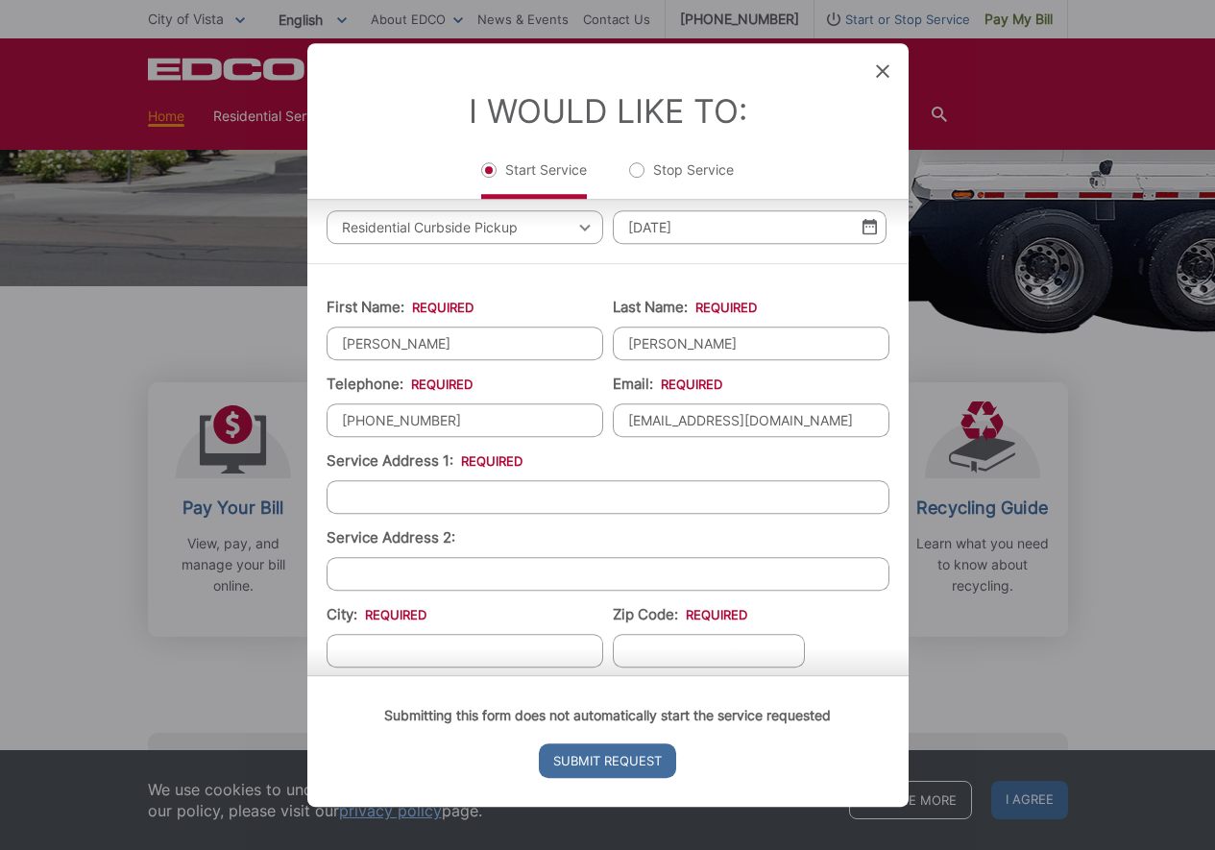
scroll to position [155, 0]
paste input "[STREET_ADDRESS]"
drag, startPoint x: 504, startPoint y: 518, endPoint x: 642, endPoint y: 518, distance: 137.3
click at [642, 513] on input "[STREET_ADDRESS]" at bounding box center [608, 496] width 563 height 34
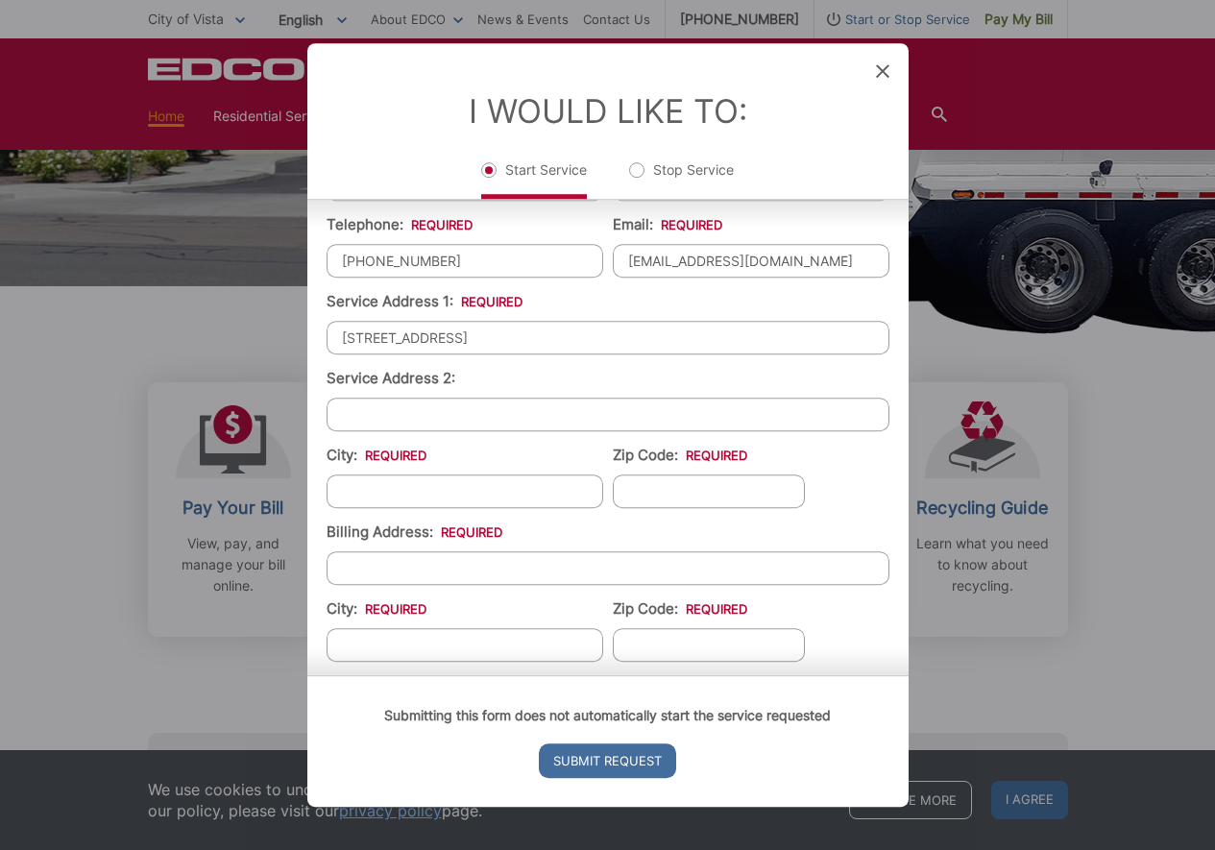
scroll to position [315, 0]
type input "[STREET_ADDRESS]"
paste input ", Vista Ca 92081"
drag, startPoint x: 350, startPoint y: 509, endPoint x: 261, endPoint y: 510, distance: 88.4
click at [261, 510] on div "Entry Status None In Progress Completed None None In Progress Completed I Would…" at bounding box center [607, 425] width 1215 height 850
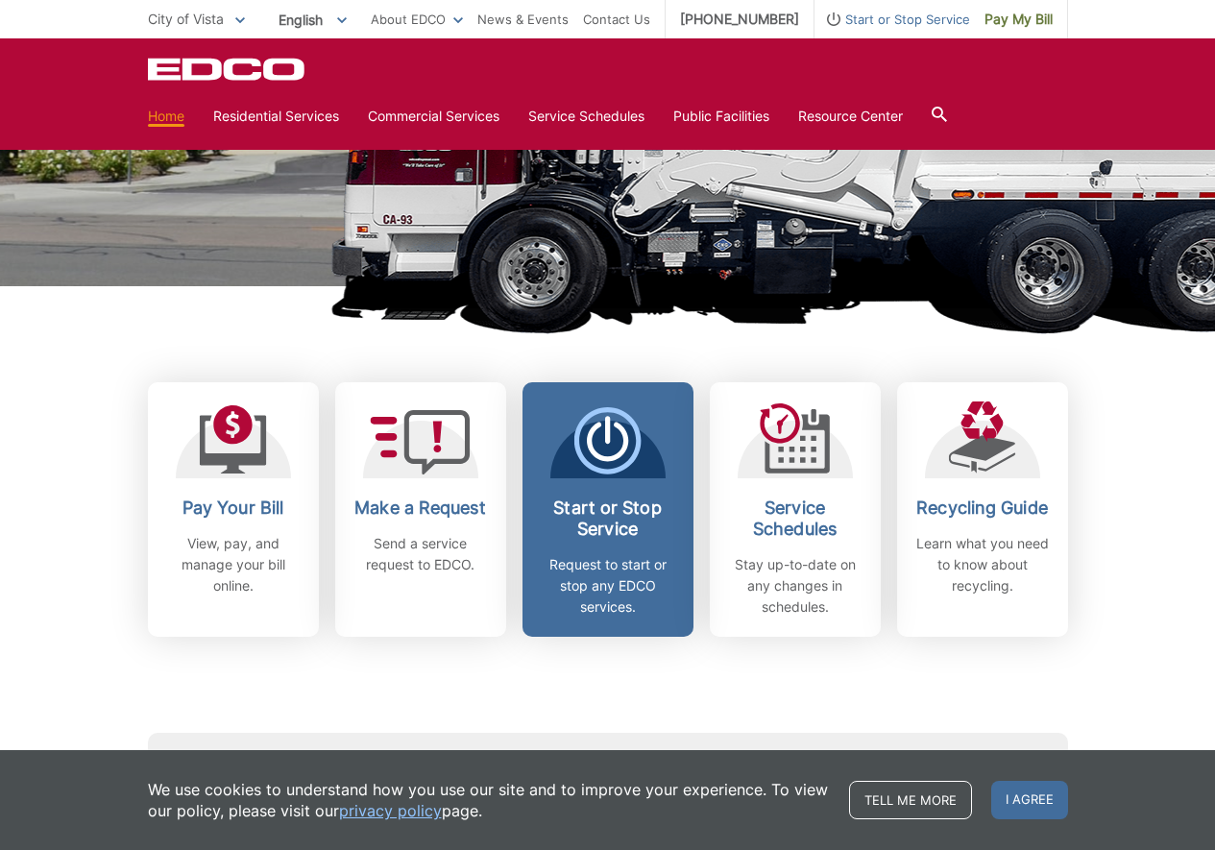
click at [592, 553] on div "Start or Stop Service Request to start or stop any EDCO services." at bounding box center [608, 557] width 142 height 120
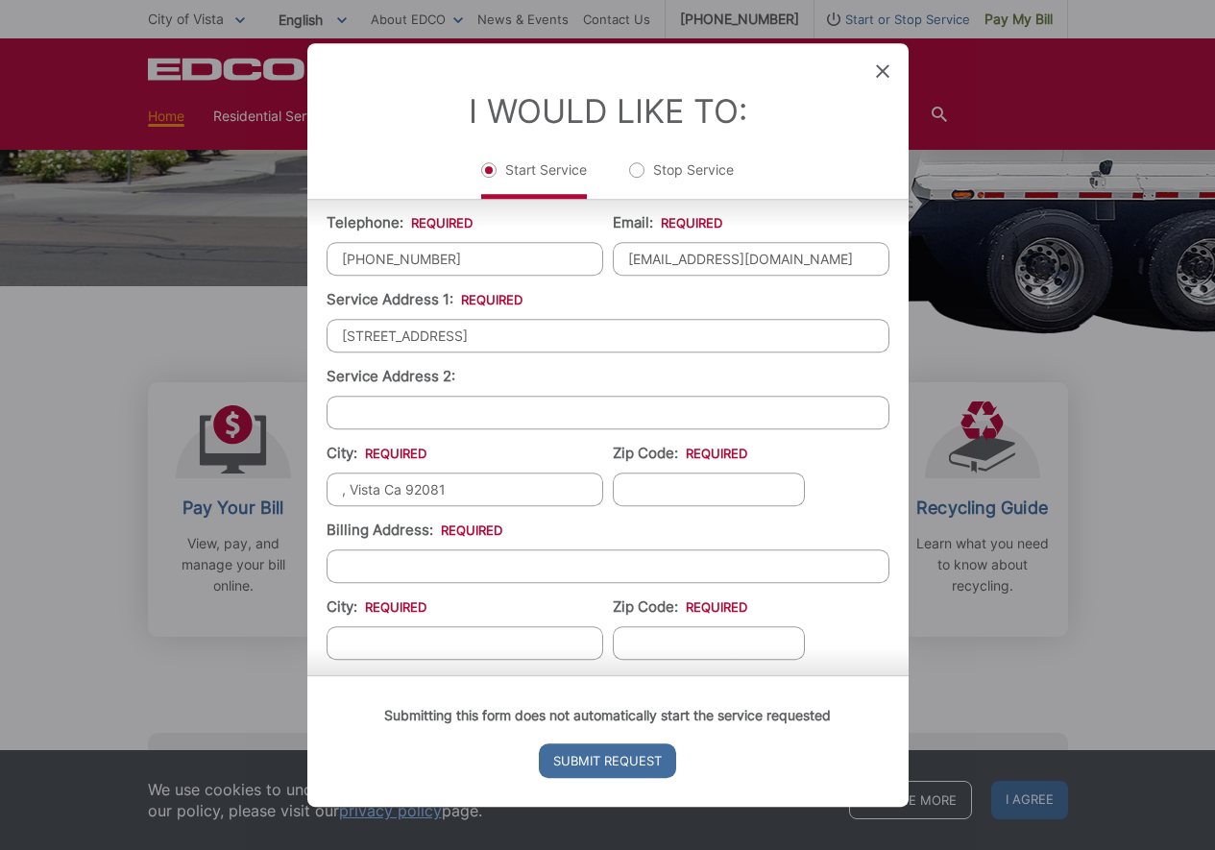
scroll to position [271, 0]
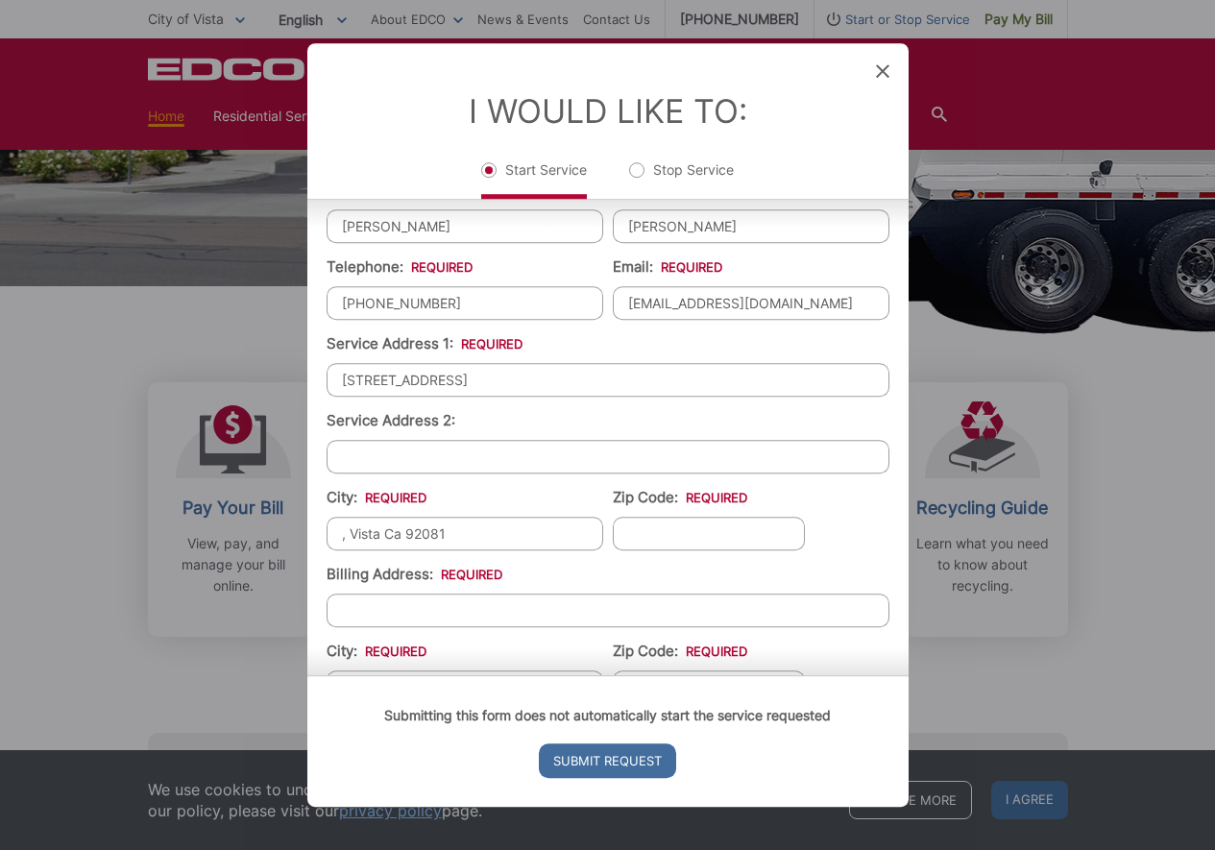
click at [520, 392] on input "[STREET_ADDRESS]" at bounding box center [608, 380] width 563 height 34
click at [387, 550] on input ", Vista Ca 92081" at bounding box center [465, 534] width 277 height 34
paste input "text"
click at [351, 549] on input ", Vista Ca 92081" at bounding box center [465, 534] width 277 height 34
click at [476, 550] on input "Vista Ca 92081" at bounding box center [465, 534] width 277 height 34
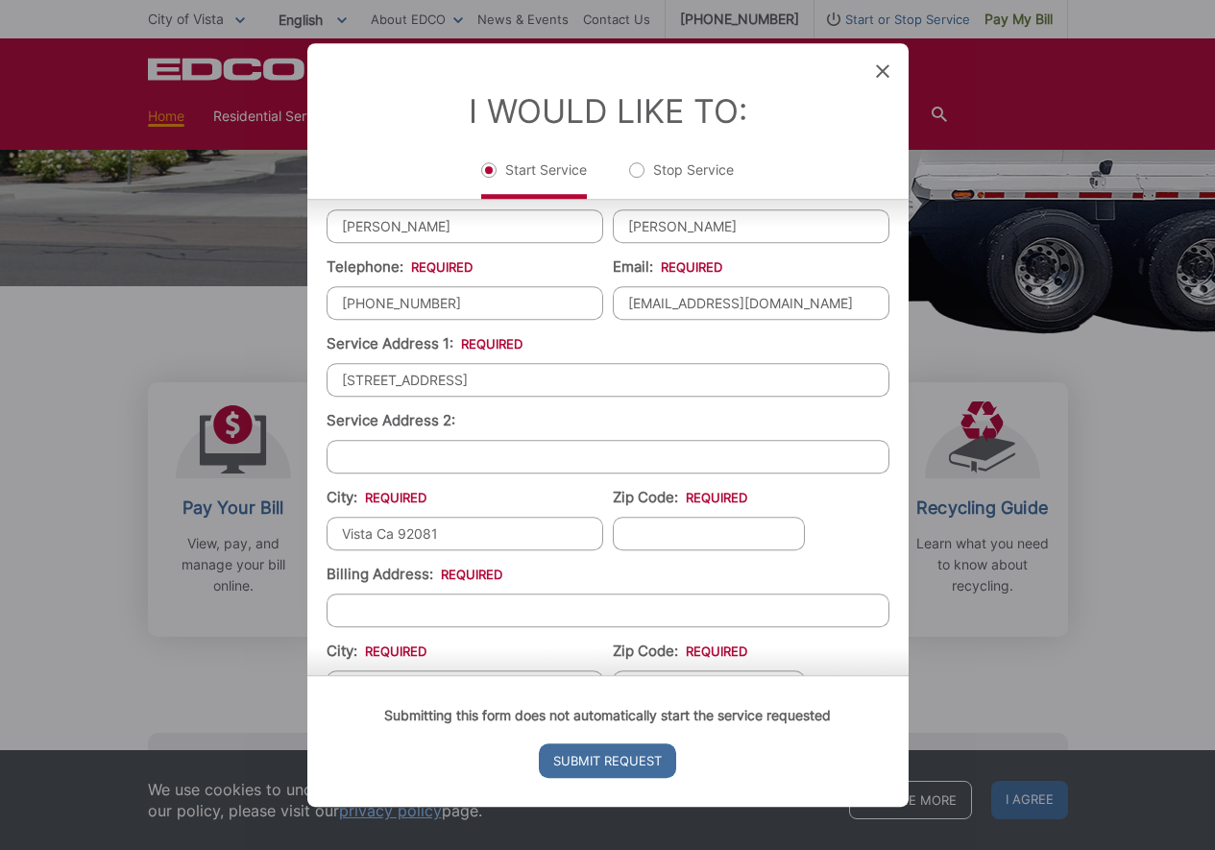
drag, startPoint x: 439, startPoint y: 548, endPoint x: 396, endPoint y: 548, distance: 43.2
click at [396, 548] on input "Vista Ca 92081" at bounding box center [465, 534] width 277 height 34
type input "Vista Ca"
paste input "92081"
type input "92081"
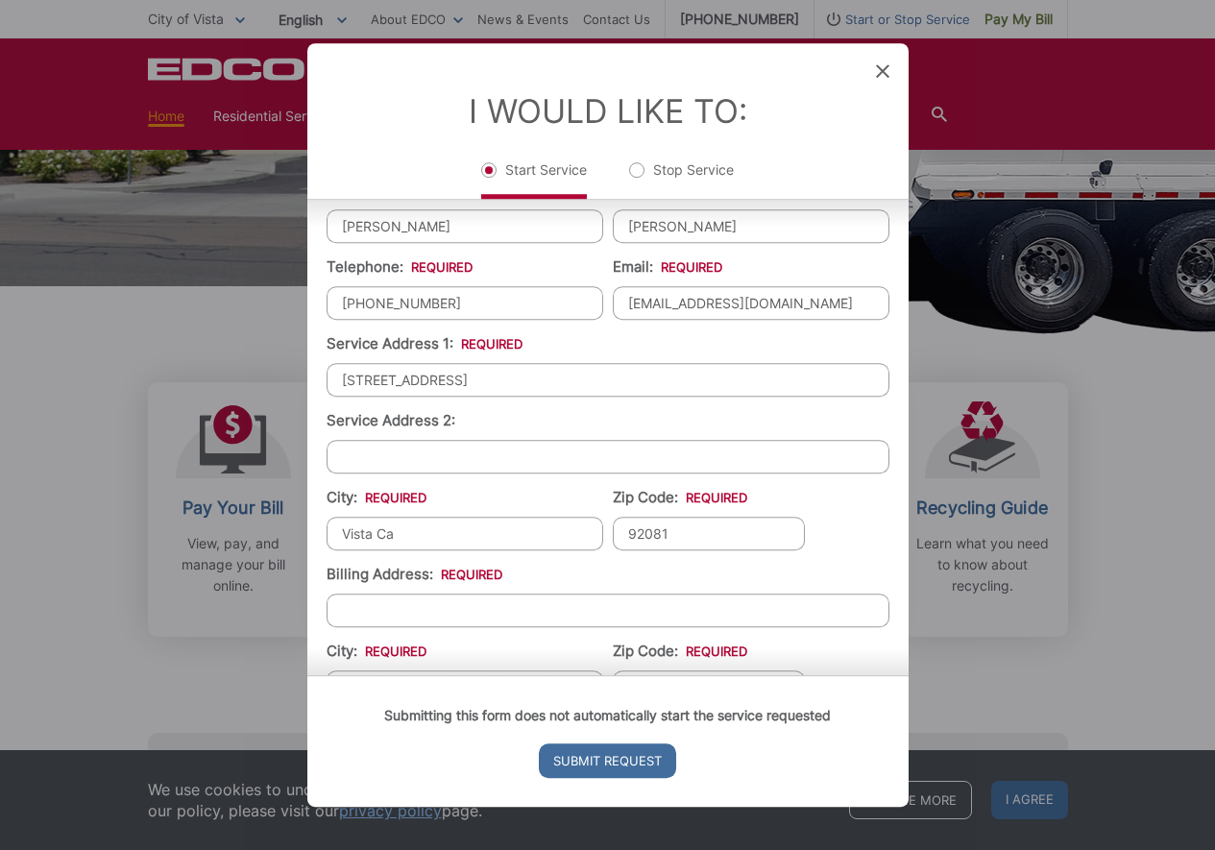
click at [418, 547] on input "Vista Ca" at bounding box center [465, 534] width 277 height 34
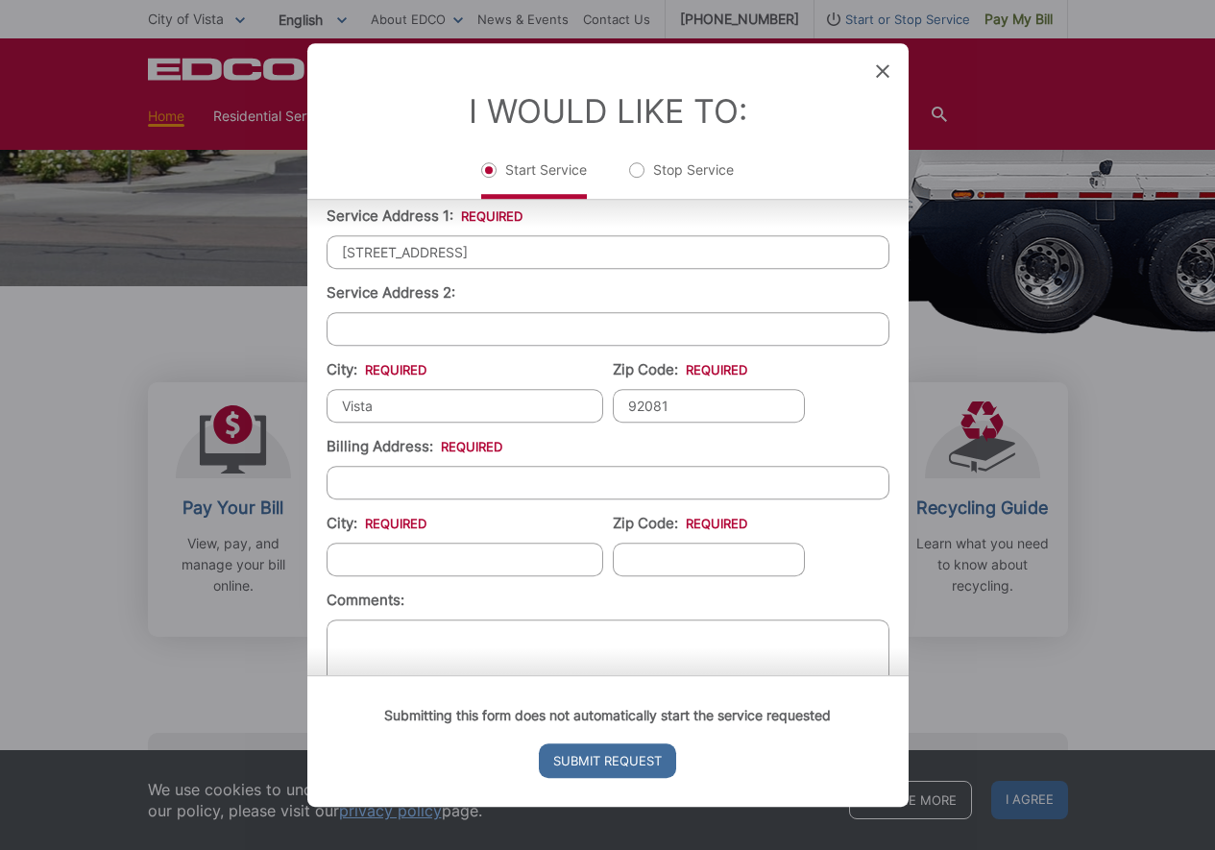
scroll to position [410, 0]
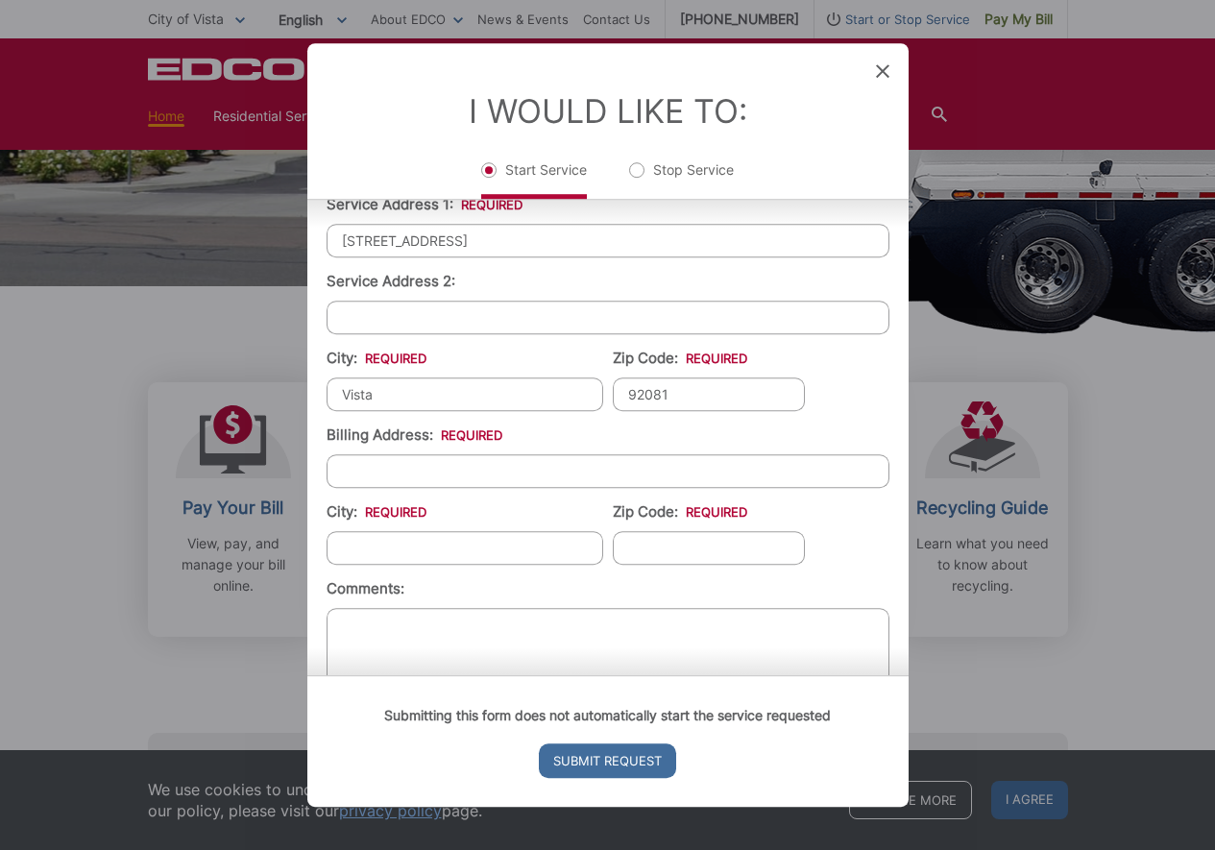
type input "Vista"
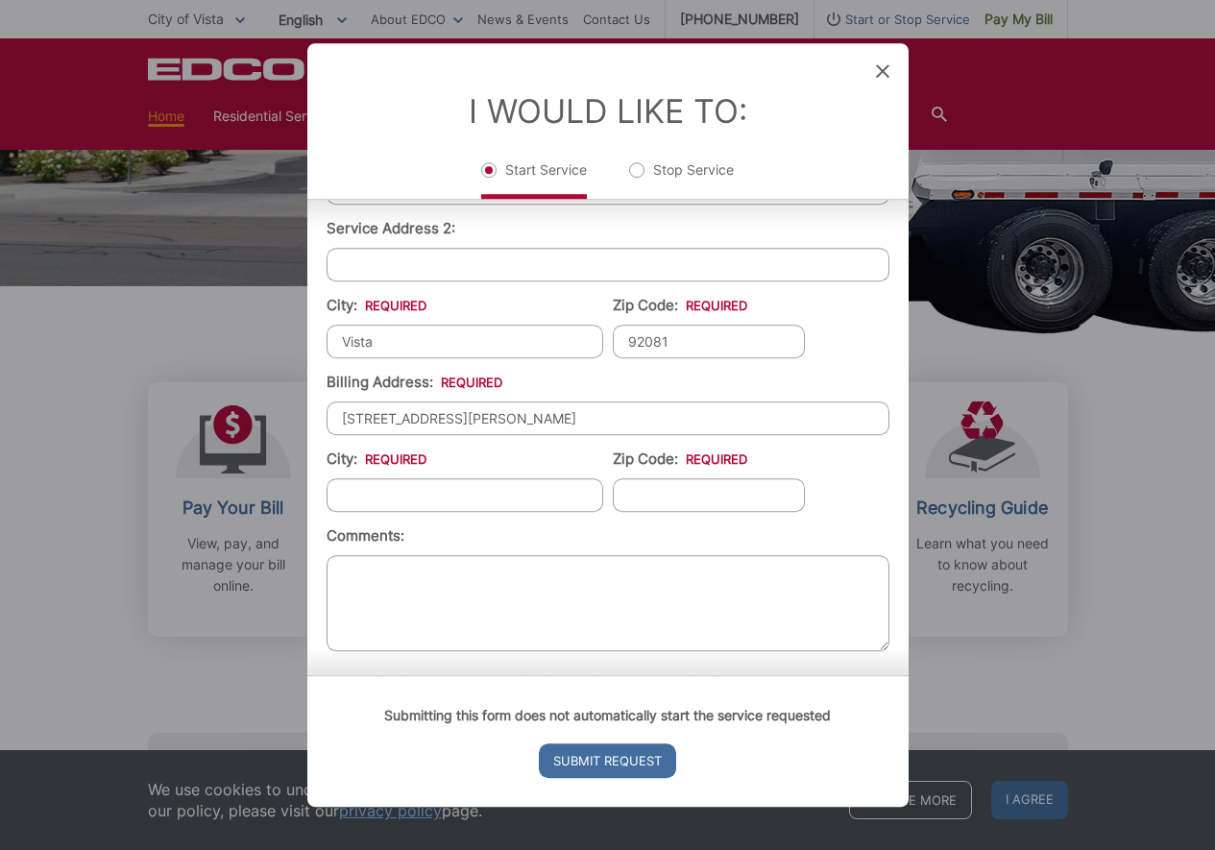
scroll to position [476, 0]
type input "[STREET_ADDRESS][PERSON_NAME]"
type input "san marcos"
type input "92078"
click at [864, 500] on ul "First Name: * [PERSON_NAME] Last Name: * [PERSON_NAME] Telephone: * [PHONE_NUMB…" at bounding box center [608, 315] width 563 height 683
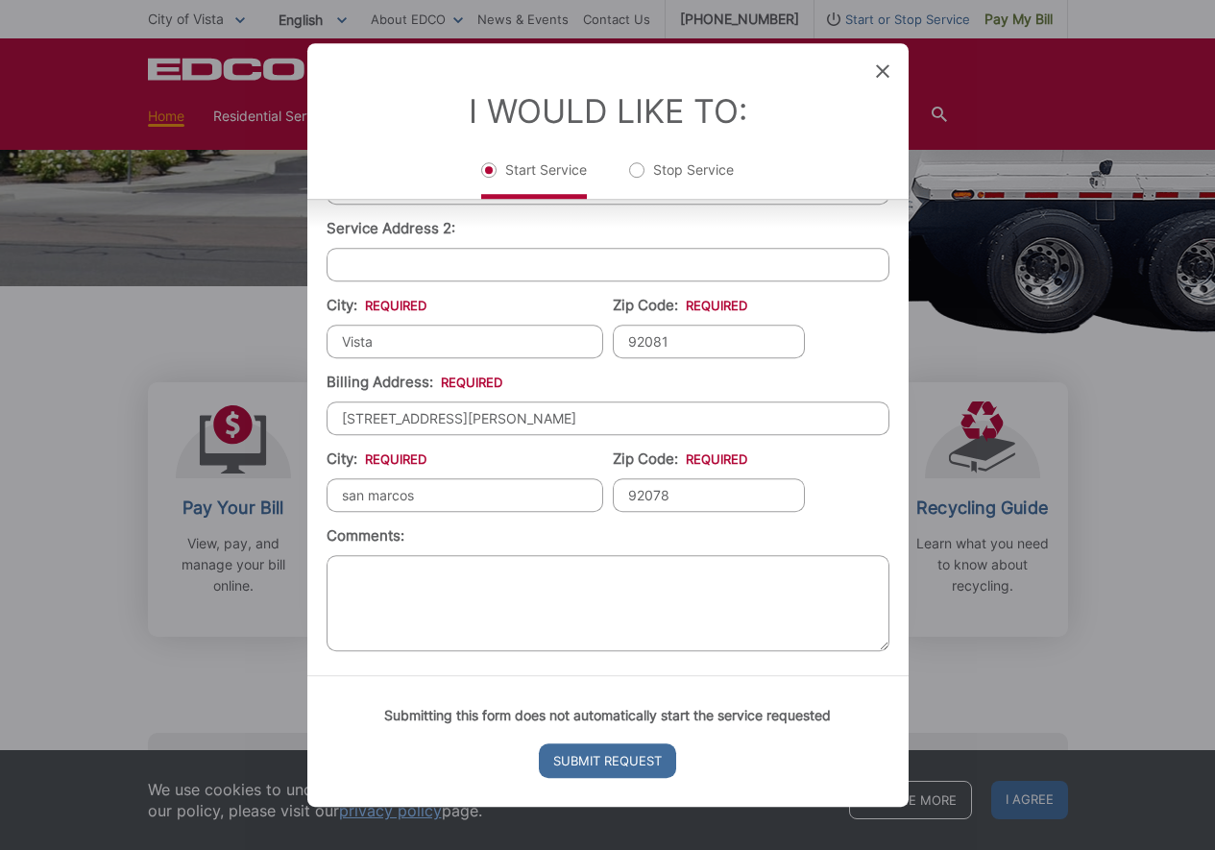
scroll to position [478, 0]
click at [616, 768] on input "Submit Request" at bounding box center [607, 760] width 137 height 35
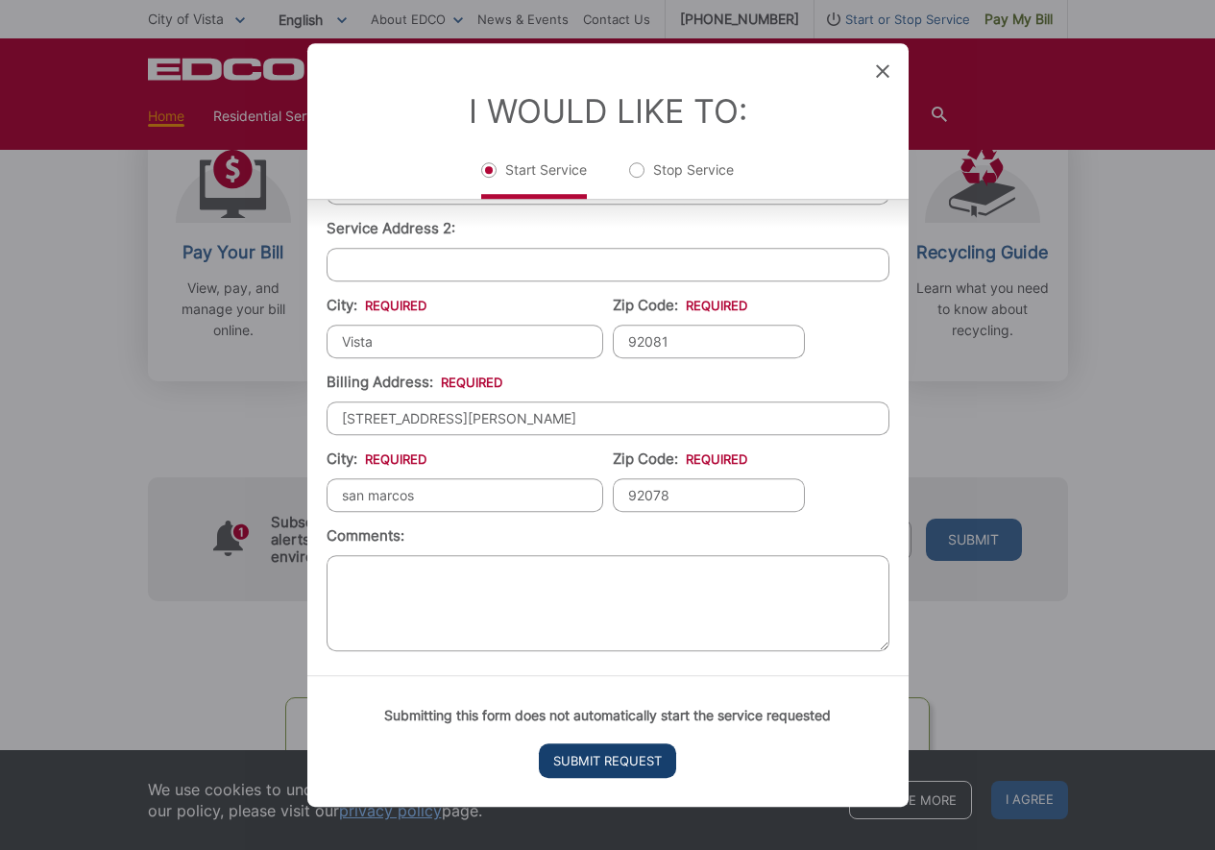
scroll to position [19, 8]
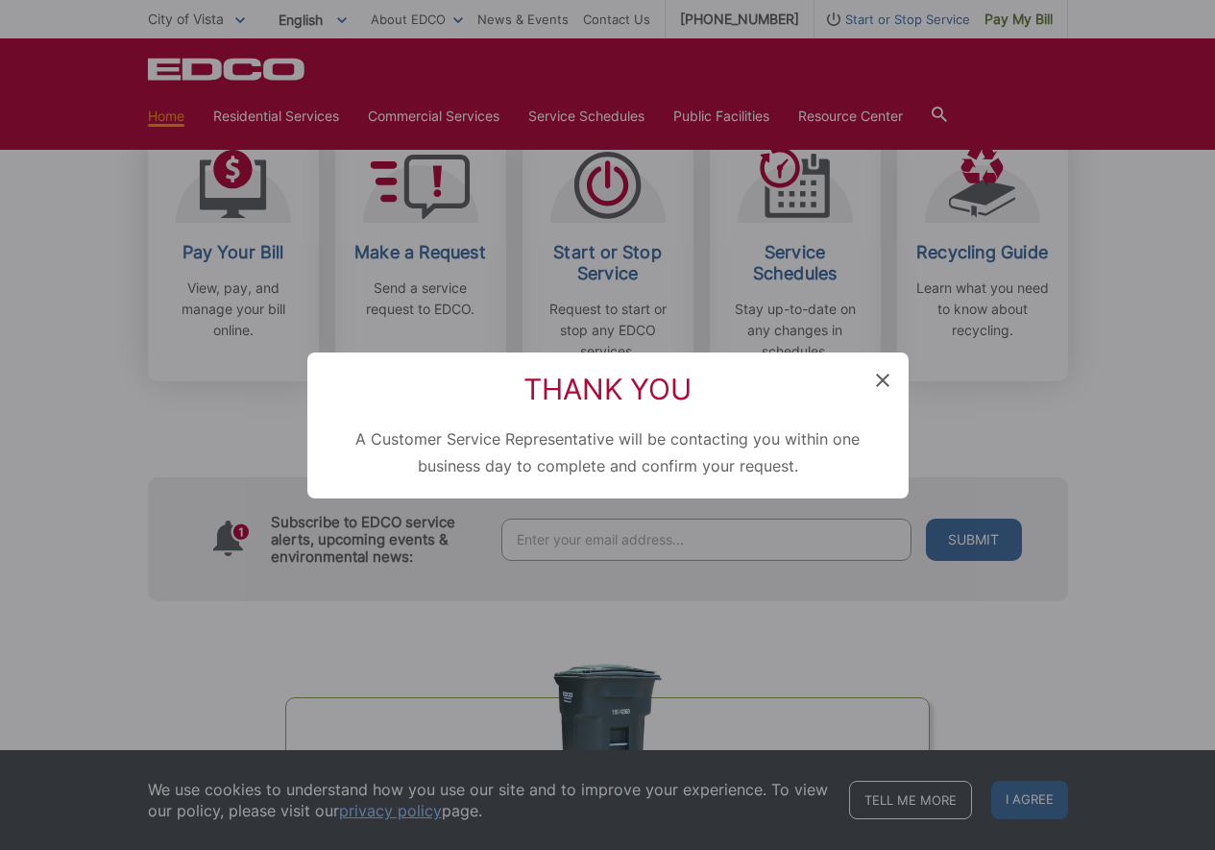
click at [883, 378] on icon at bounding box center [882, 380] width 13 height 13
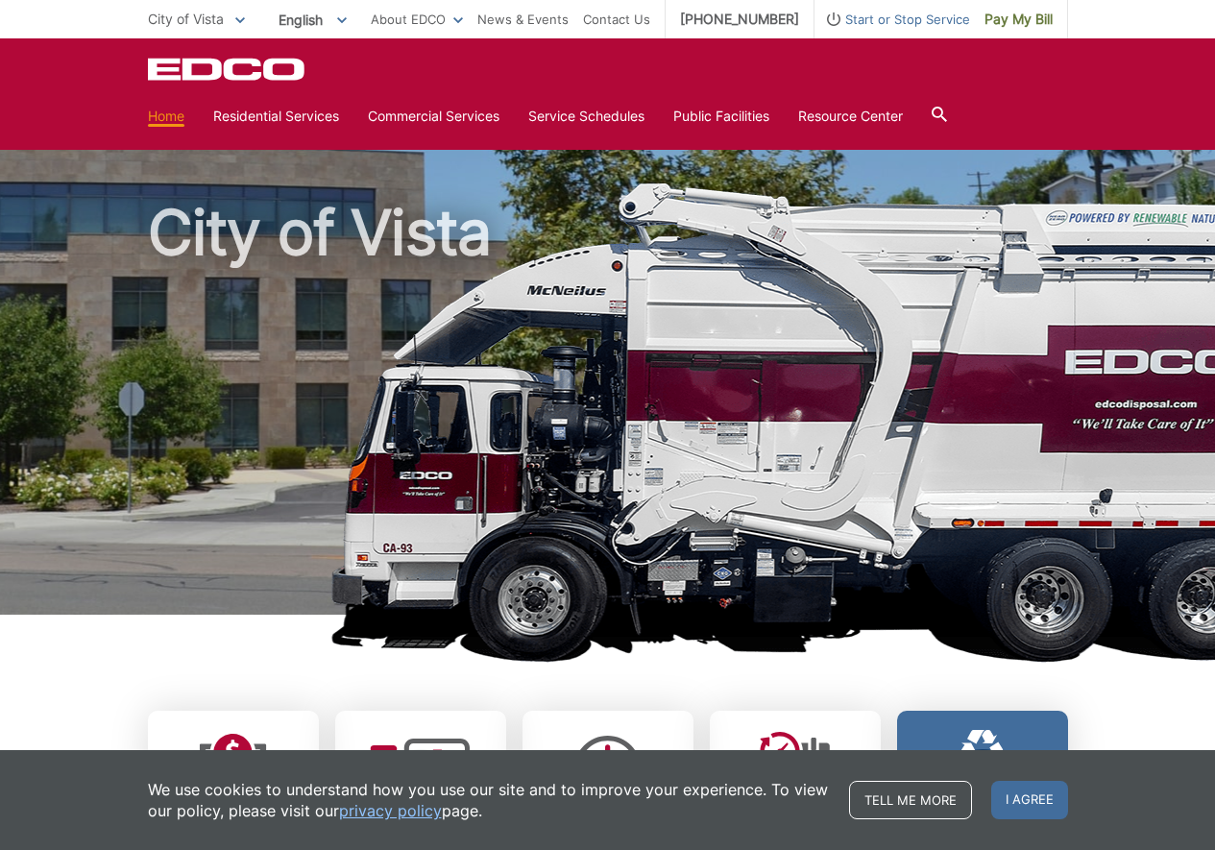
scroll to position [0, 0]
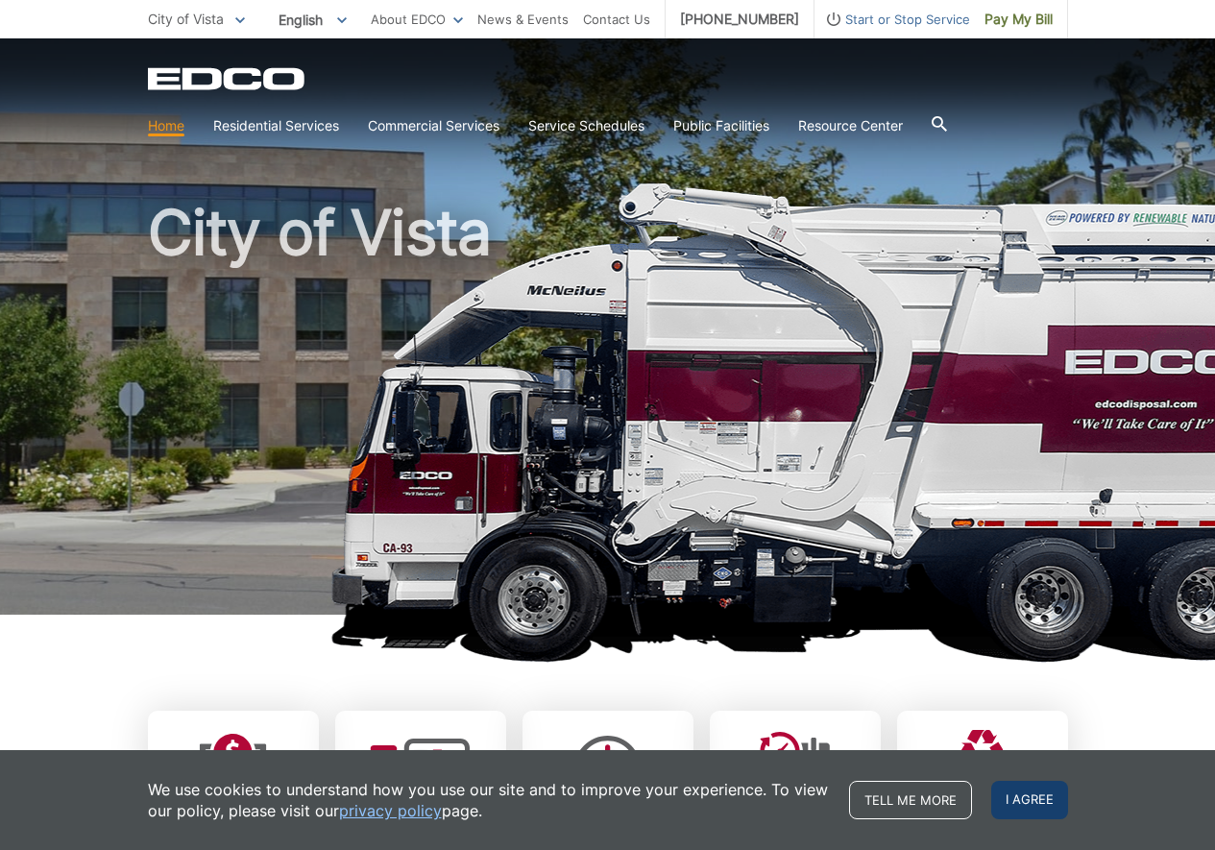
click at [1025, 800] on span "I agree" at bounding box center [1029, 800] width 77 height 38
